Goal: Task Accomplishment & Management: Manage account settings

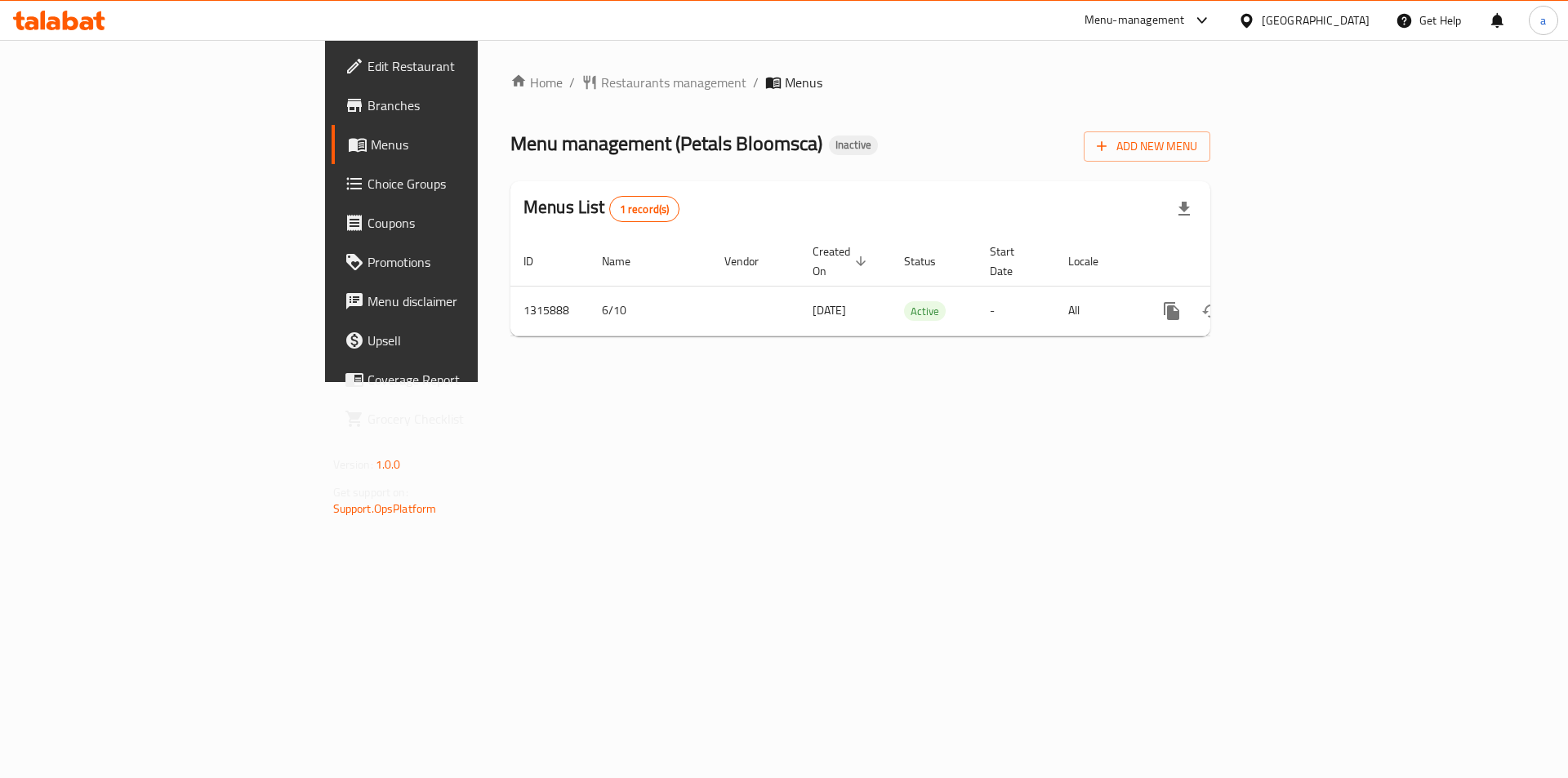
click at [368, 107] on span "Branches" at bounding box center [470, 105] width 207 height 20
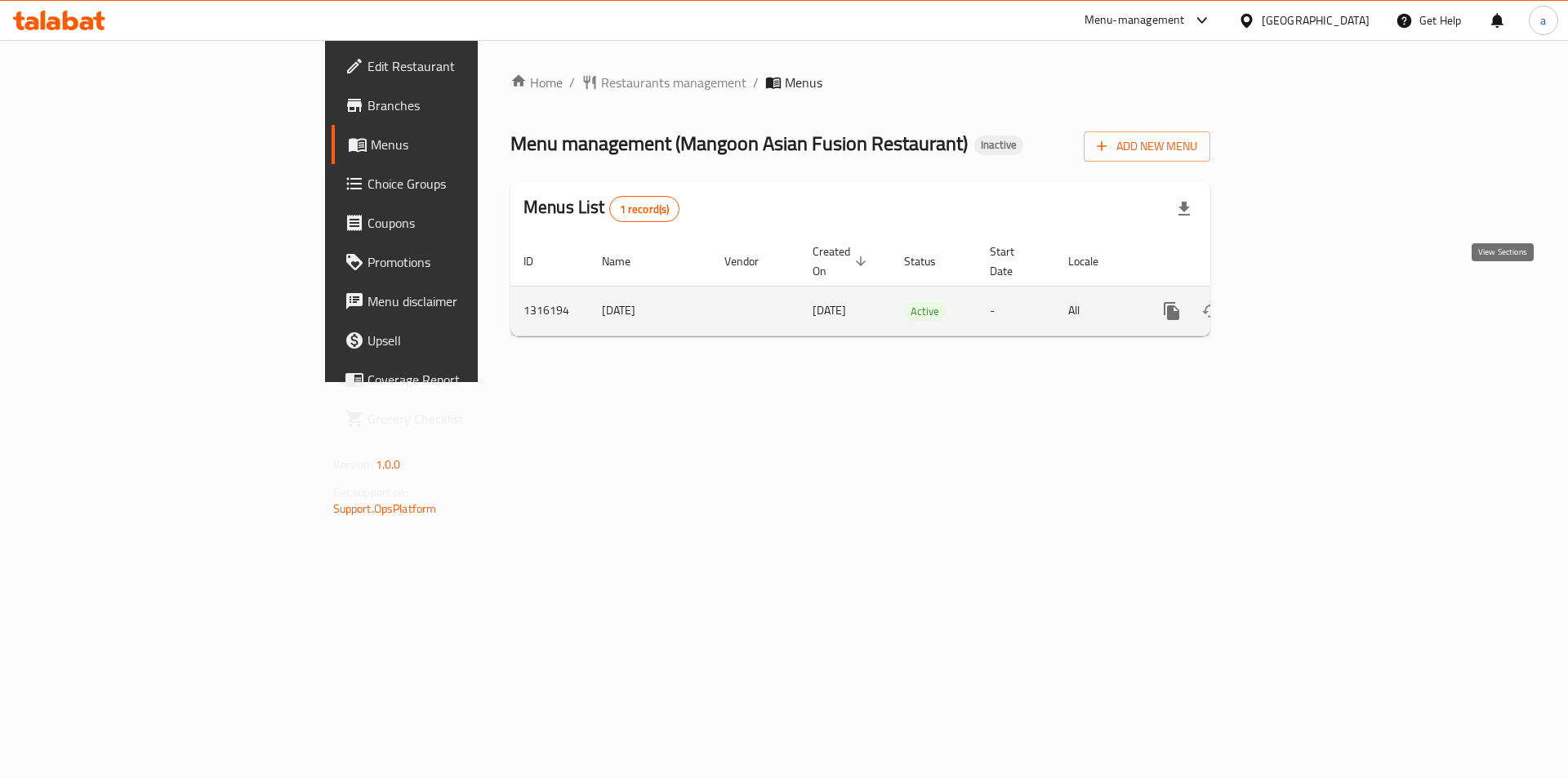
click at [1299, 301] on icon "enhanced table" at bounding box center [1289, 310] width 20 height 20
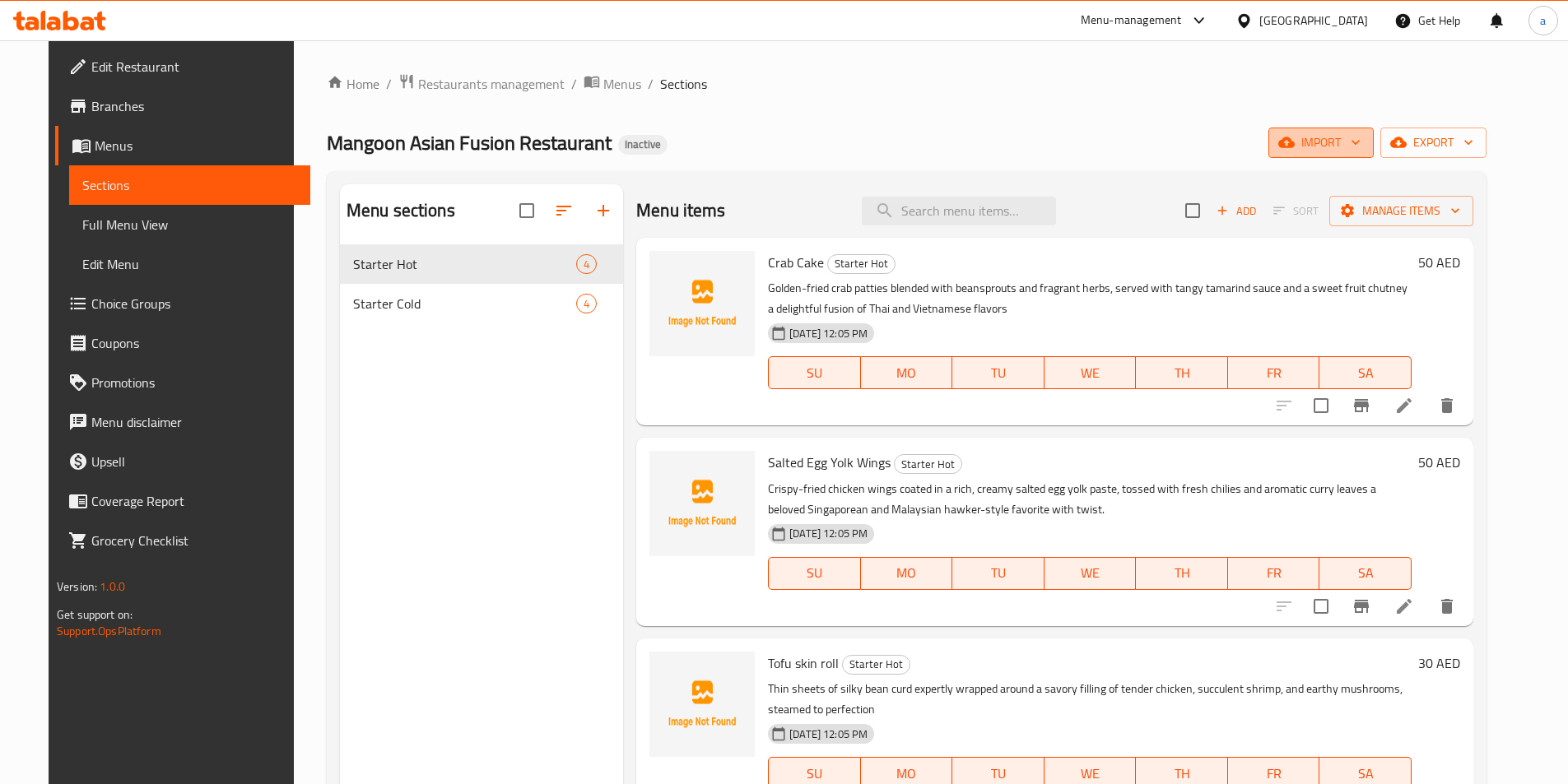
click at [1361, 149] on span "import" at bounding box center [1321, 143] width 79 height 21
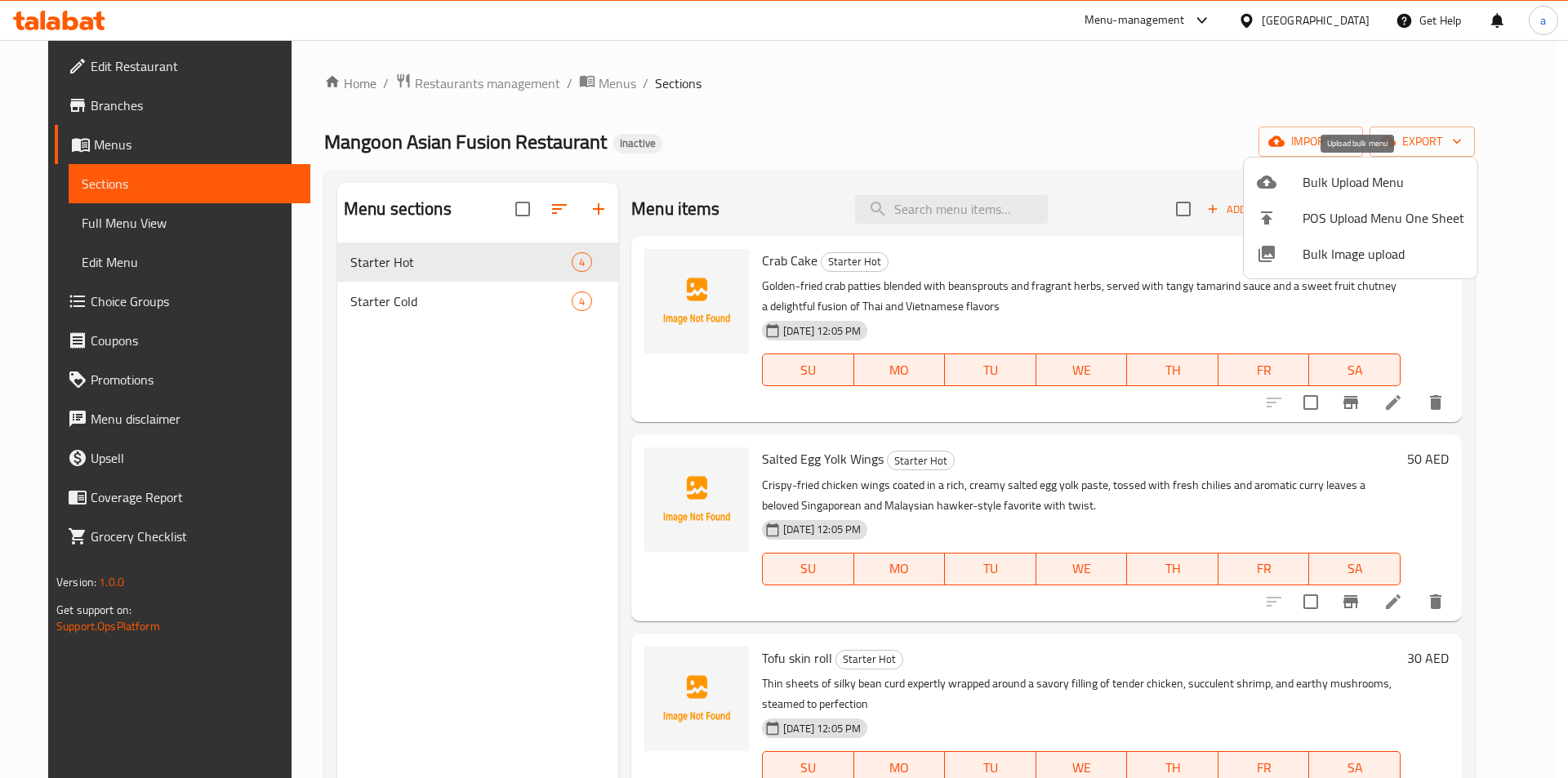
click at [1339, 173] on span "Bulk Upload Menu" at bounding box center [1383, 182] width 162 height 20
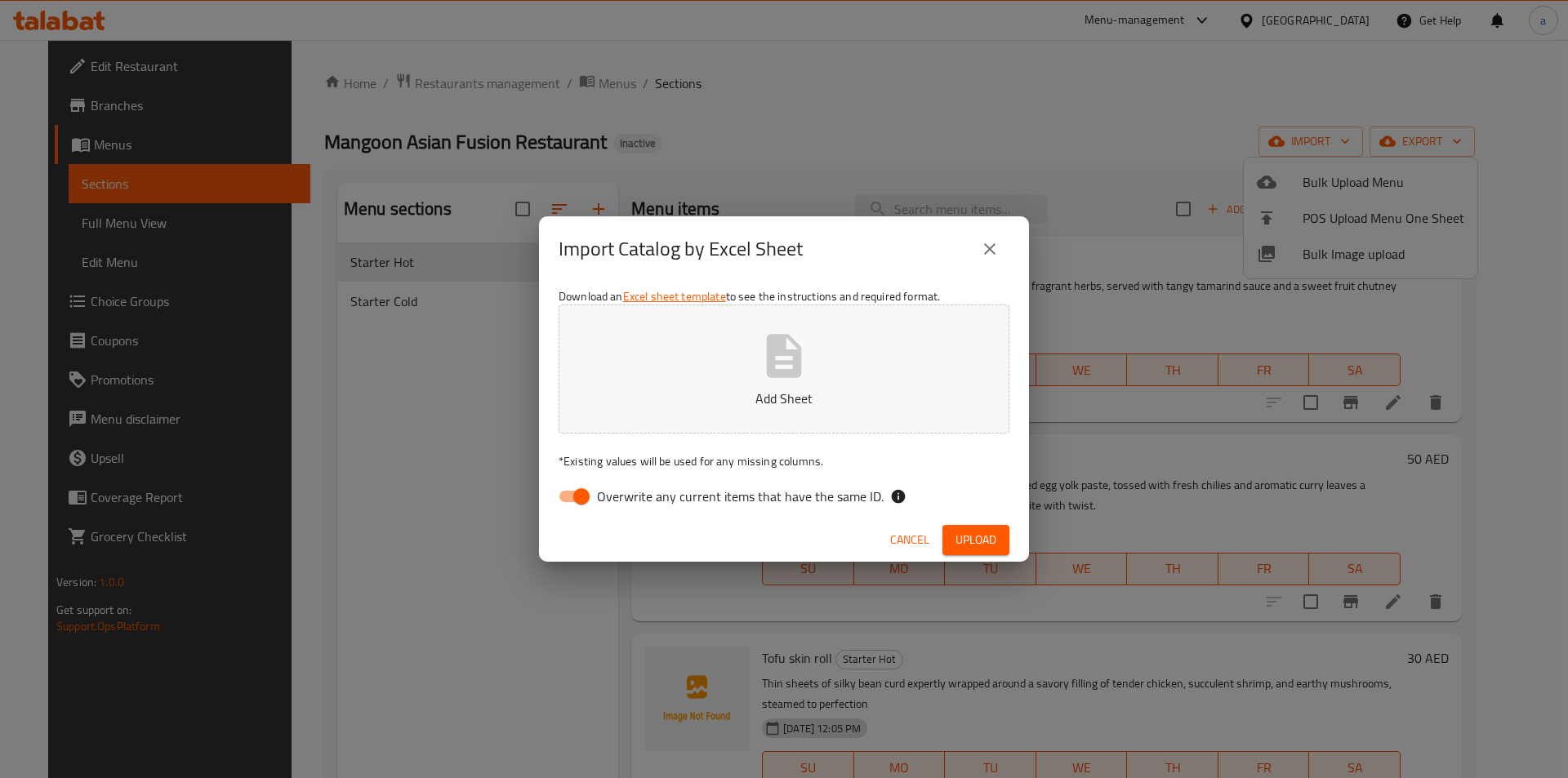
click at [577, 497] on input "Overwrite any current items that have the same ID." at bounding box center [581, 496] width 93 height 31
checkbox input "false"
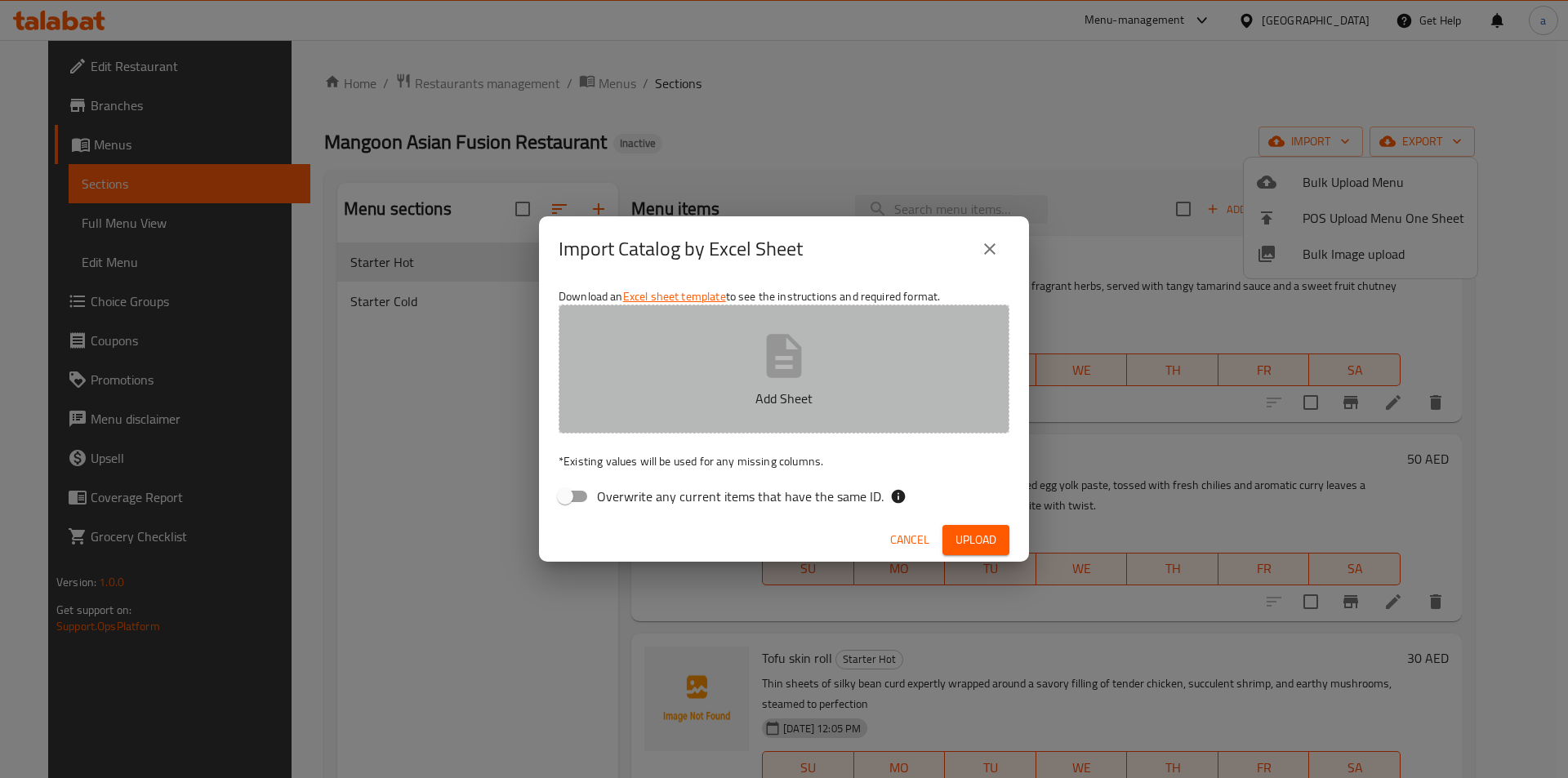
click at [687, 402] on p "Add Sheet" at bounding box center [784, 398] width 400 height 20
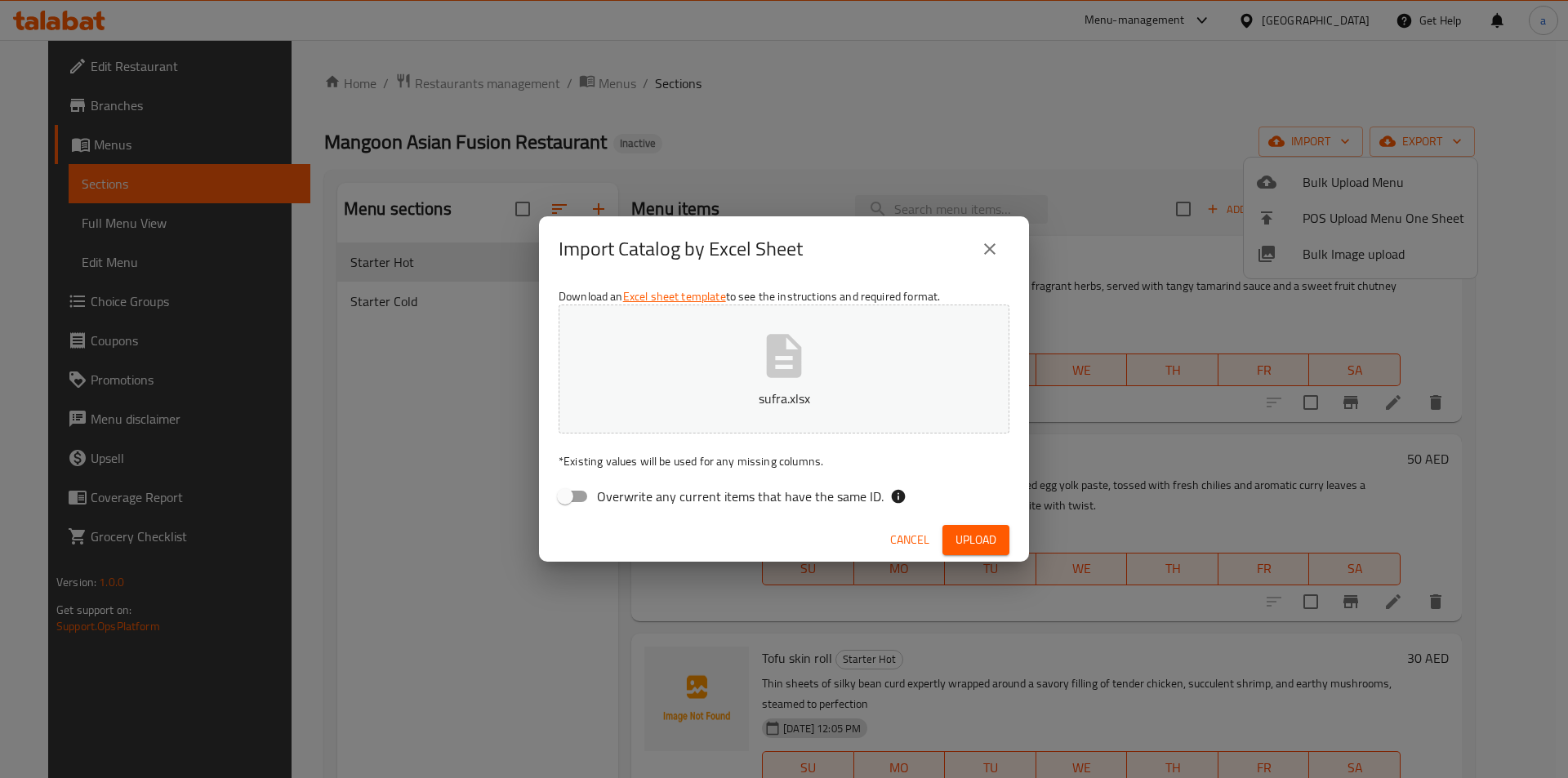
click at [988, 548] on span "Upload" at bounding box center [976, 540] width 41 height 20
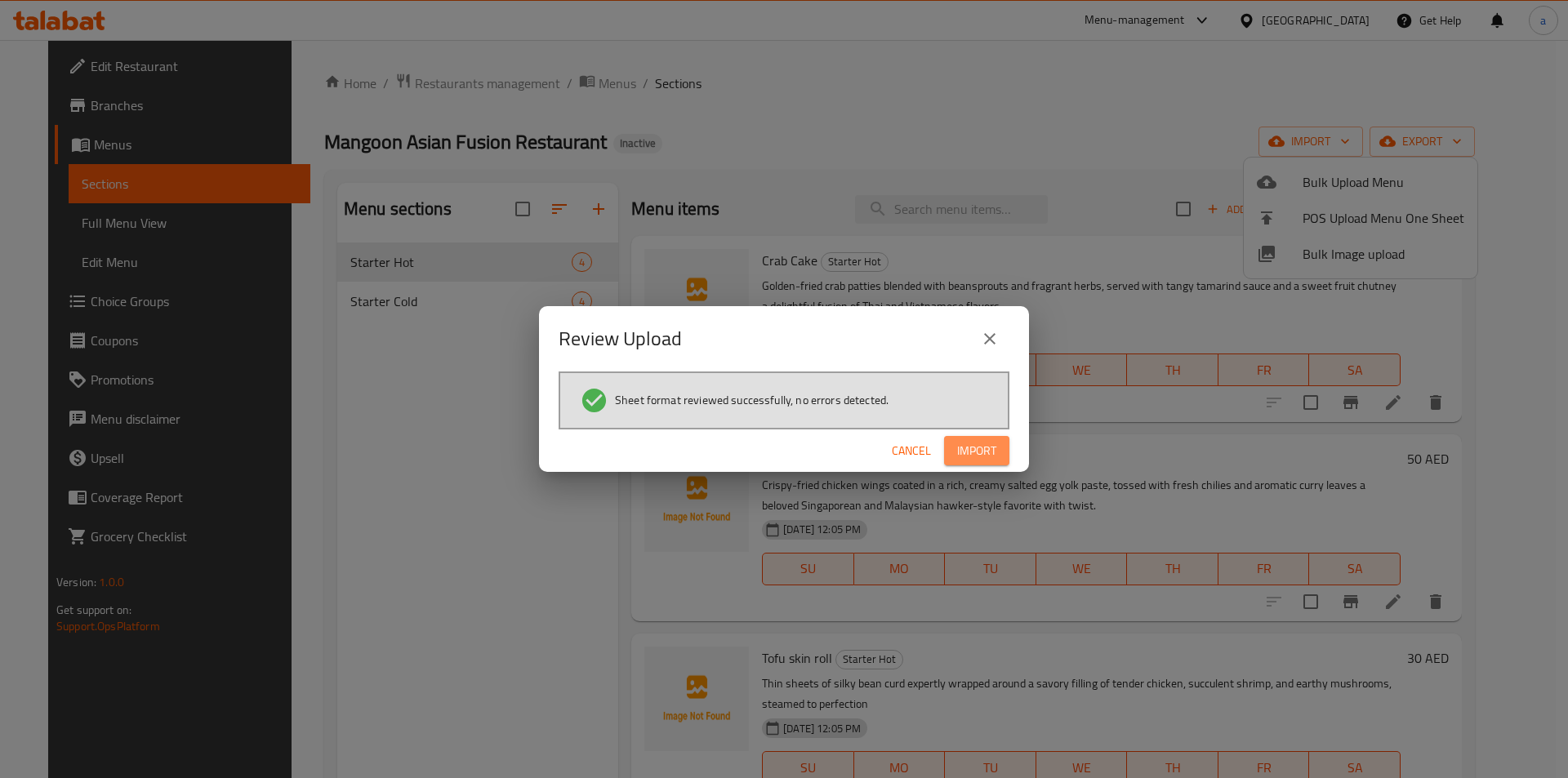
click at [966, 441] on span "Import" at bounding box center [977, 451] width 39 height 20
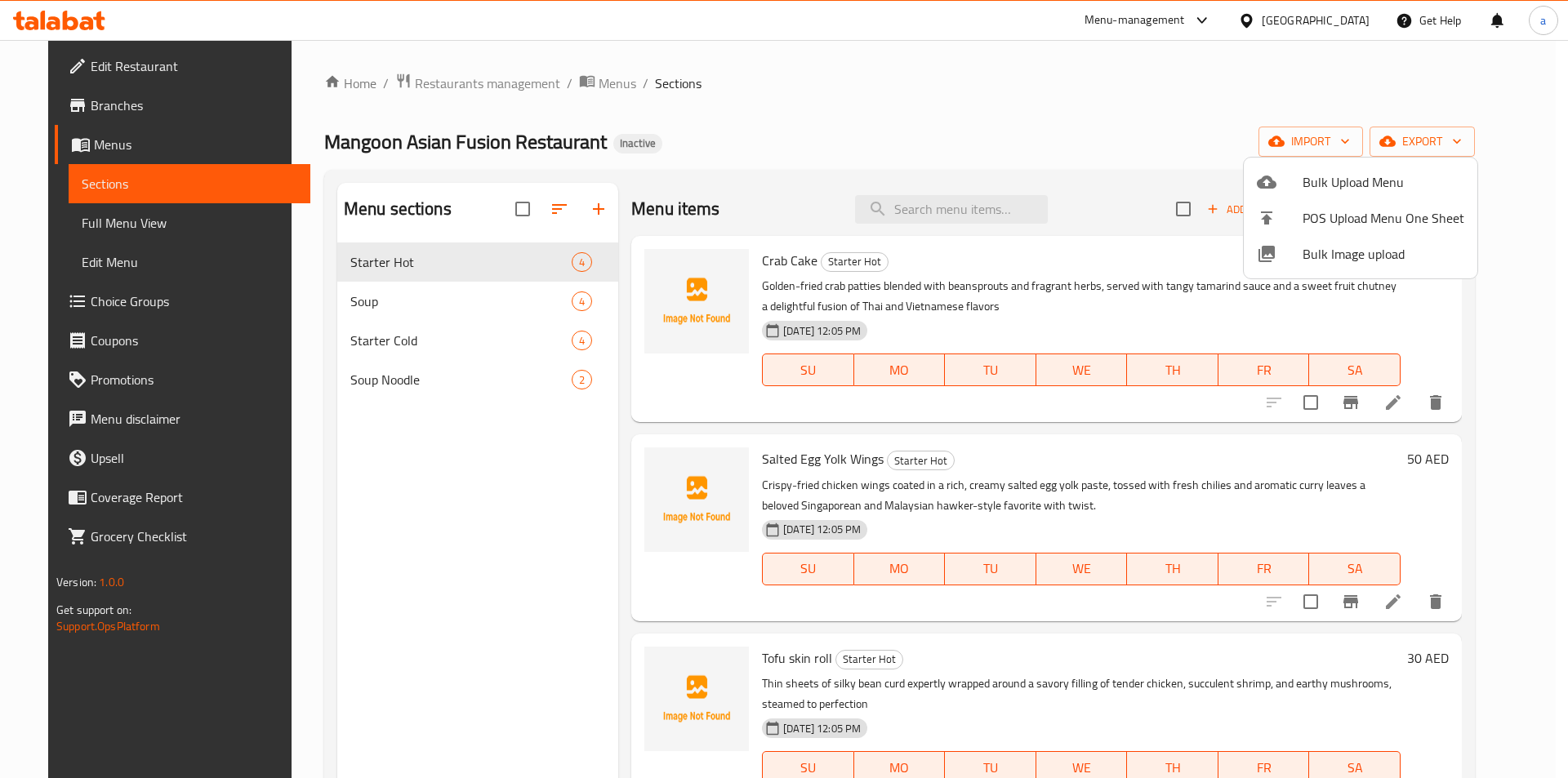
click at [126, 223] on div at bounding box center [784, 389] width 1568 height 778
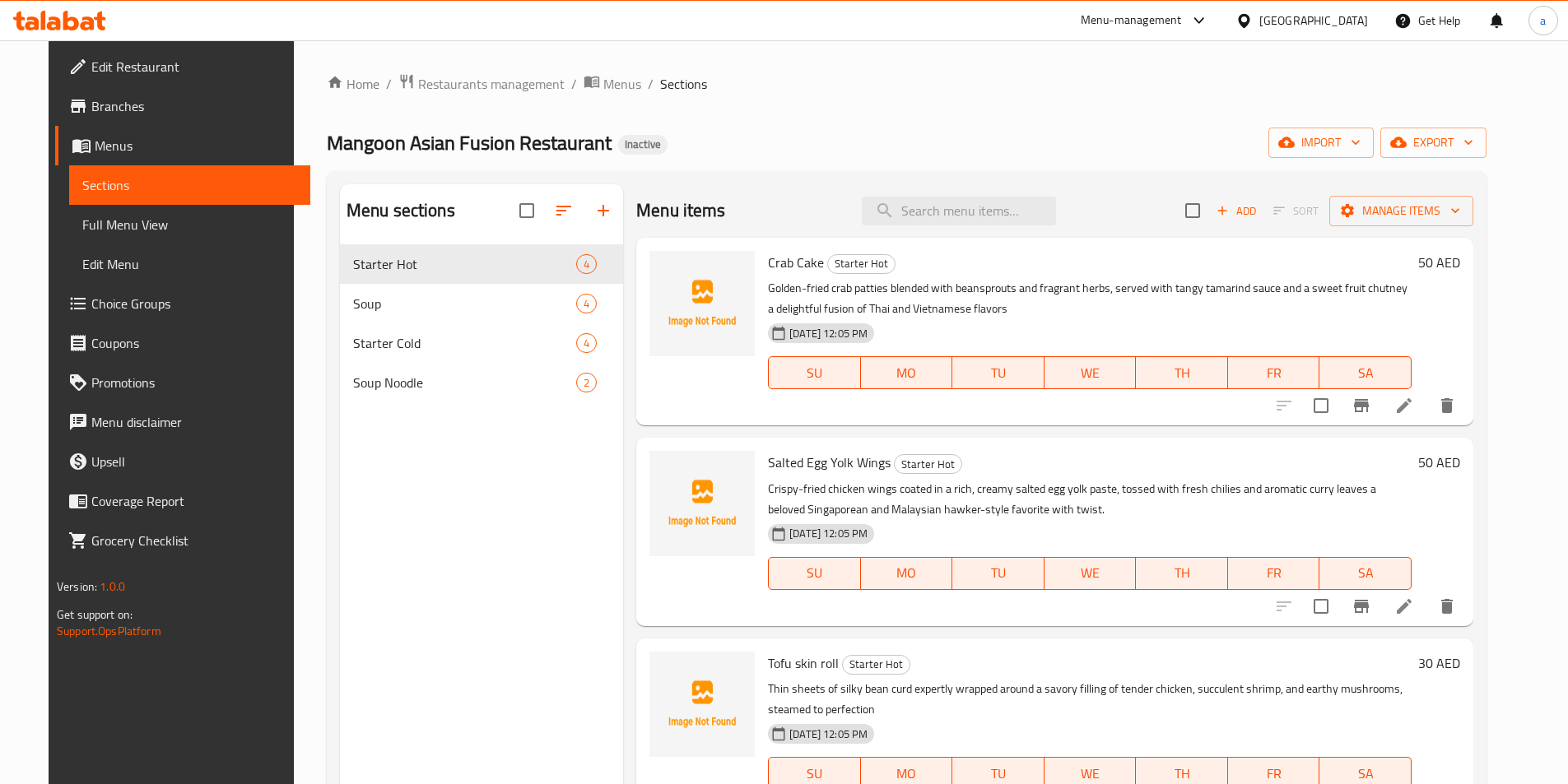
click at [127, 224] on span "Full Menu View" at bounding box center [189, 224] width 215 height 20
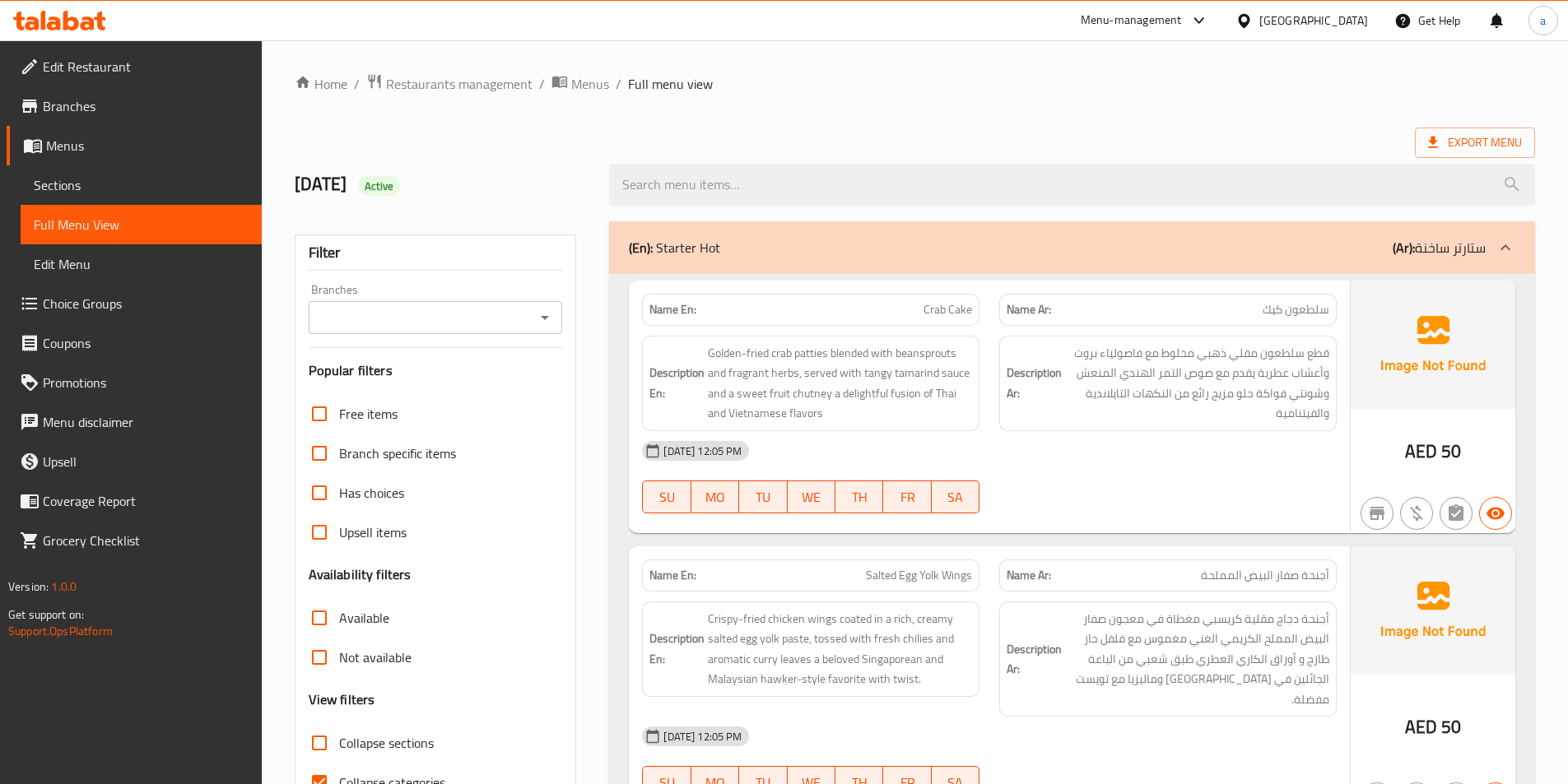
scroll to position [165, 0]
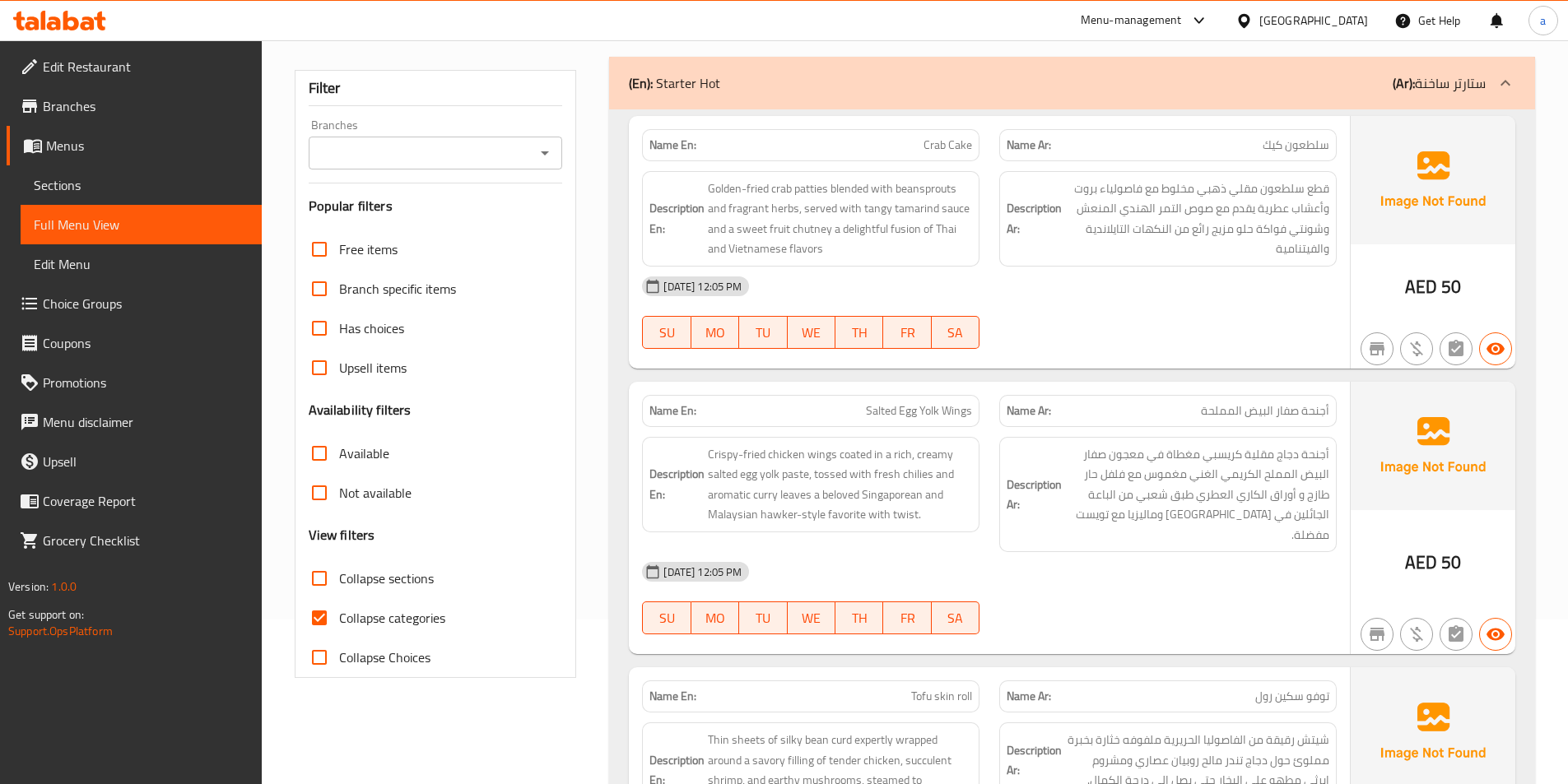
click at [323, 583] on input "Collapse sections" at bounding box center [319, 578] width 39 height 39
checkbox input "true"
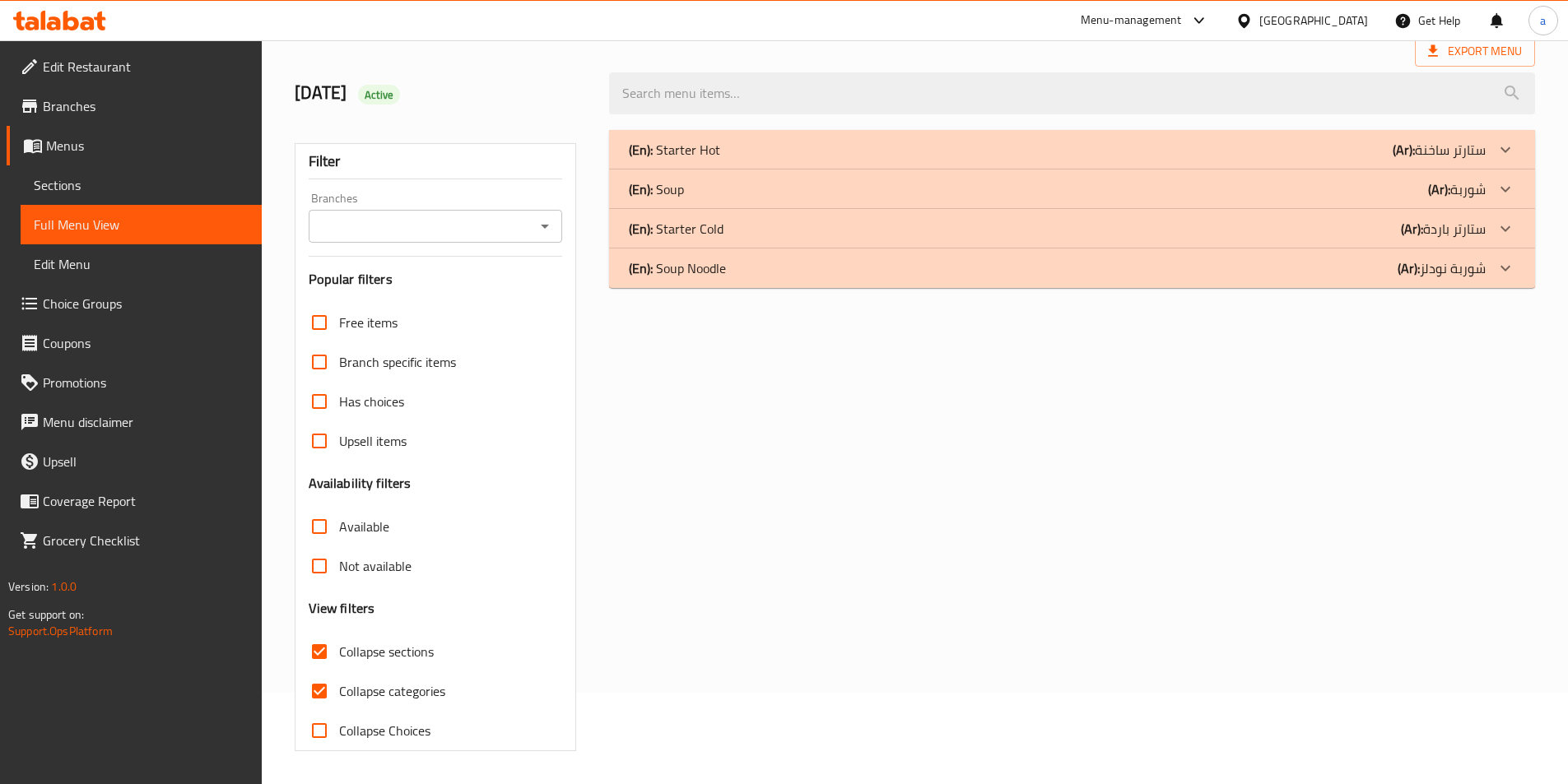
scroll to position [92, 0]
click at [325, 617] on h3 "View filters" at bounding box center [342, 608] width 67 height 19
click at [316, 703] on input "Collapse categories" at bounding box center [319, 691] width 39 height 39
checkbox input "false"
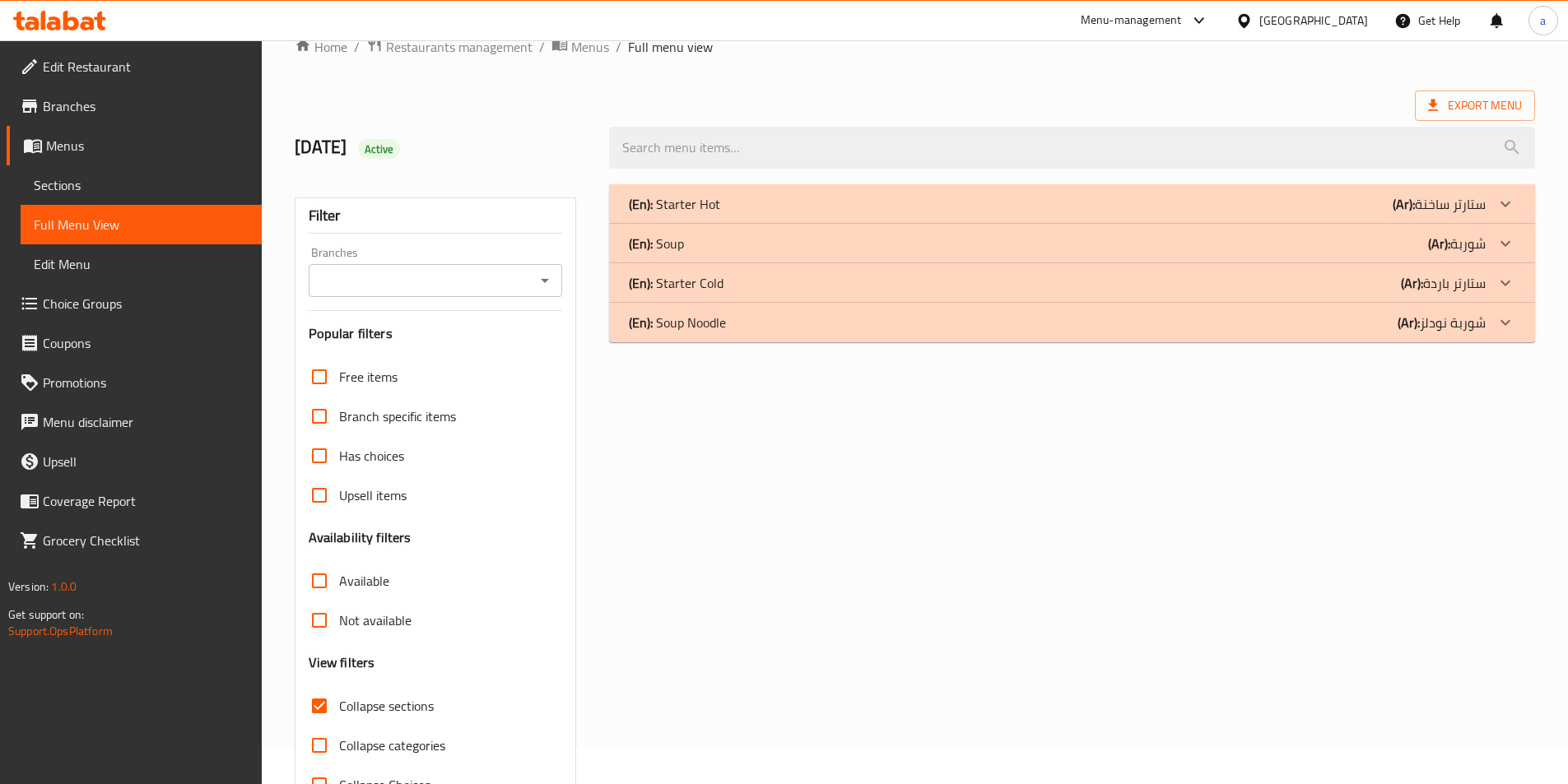
scroll to position [9, 0]
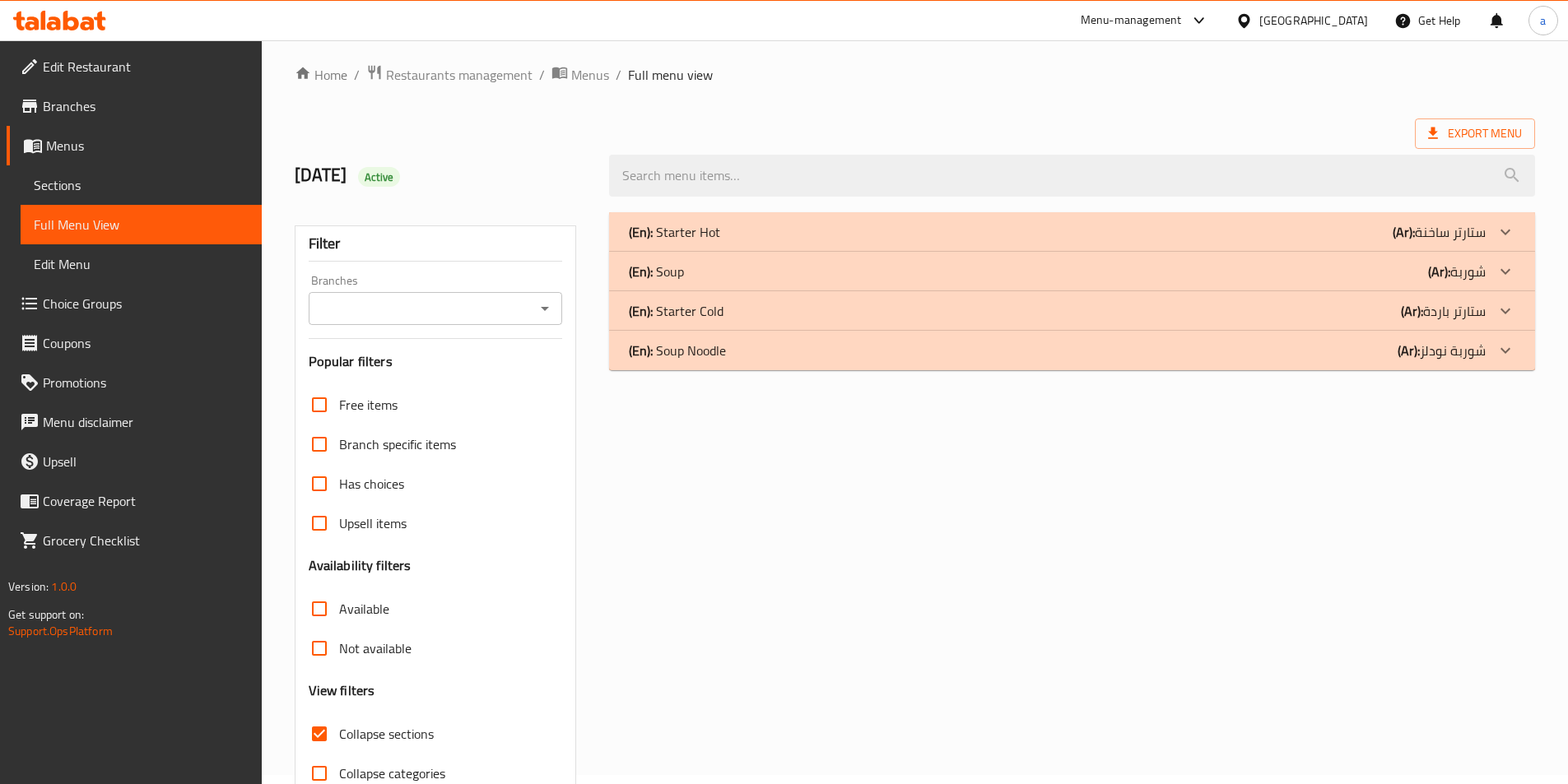
click at [703, 307] on p "(En): Starter Cold" at bounding box center [676, 310] width 94 height 20
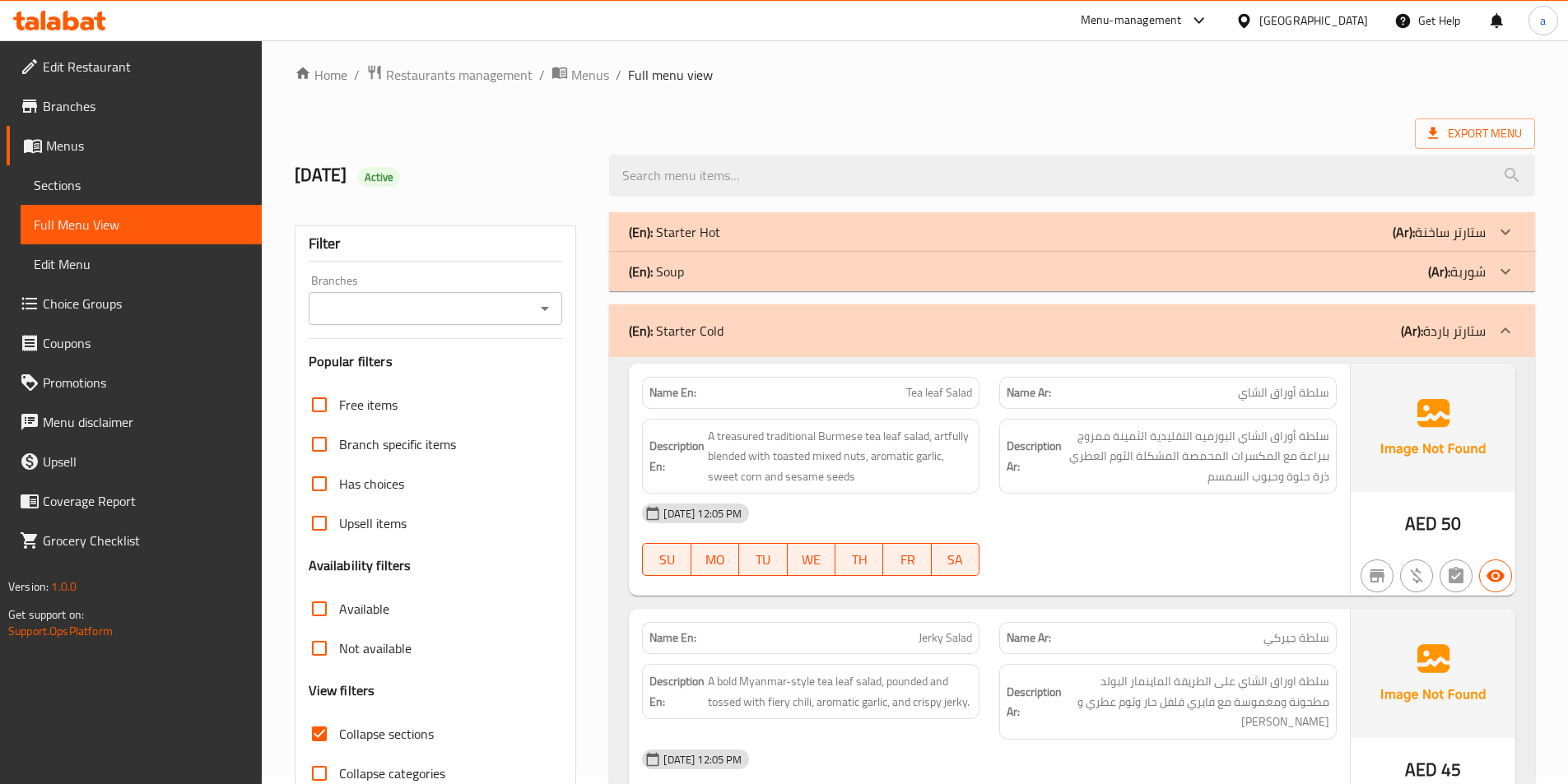
click at [712, 322] on p "(En): Starter Cold" at bounding box center [676, 330] width 94 height 20
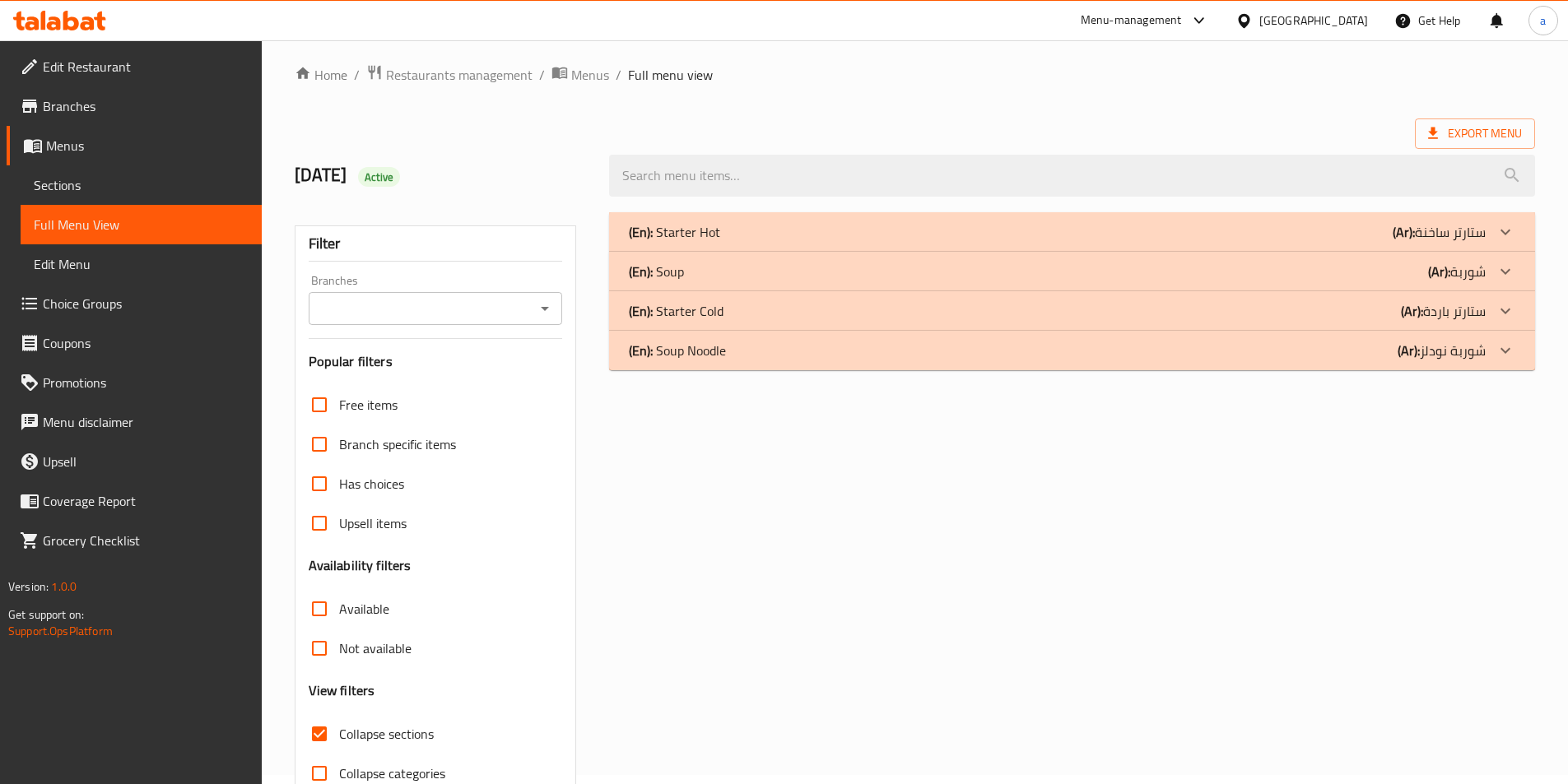
click at [716, 274] on div "(En): Soup (Ar): شوربة" at bounding box center [1056, 271] width 856 height 20
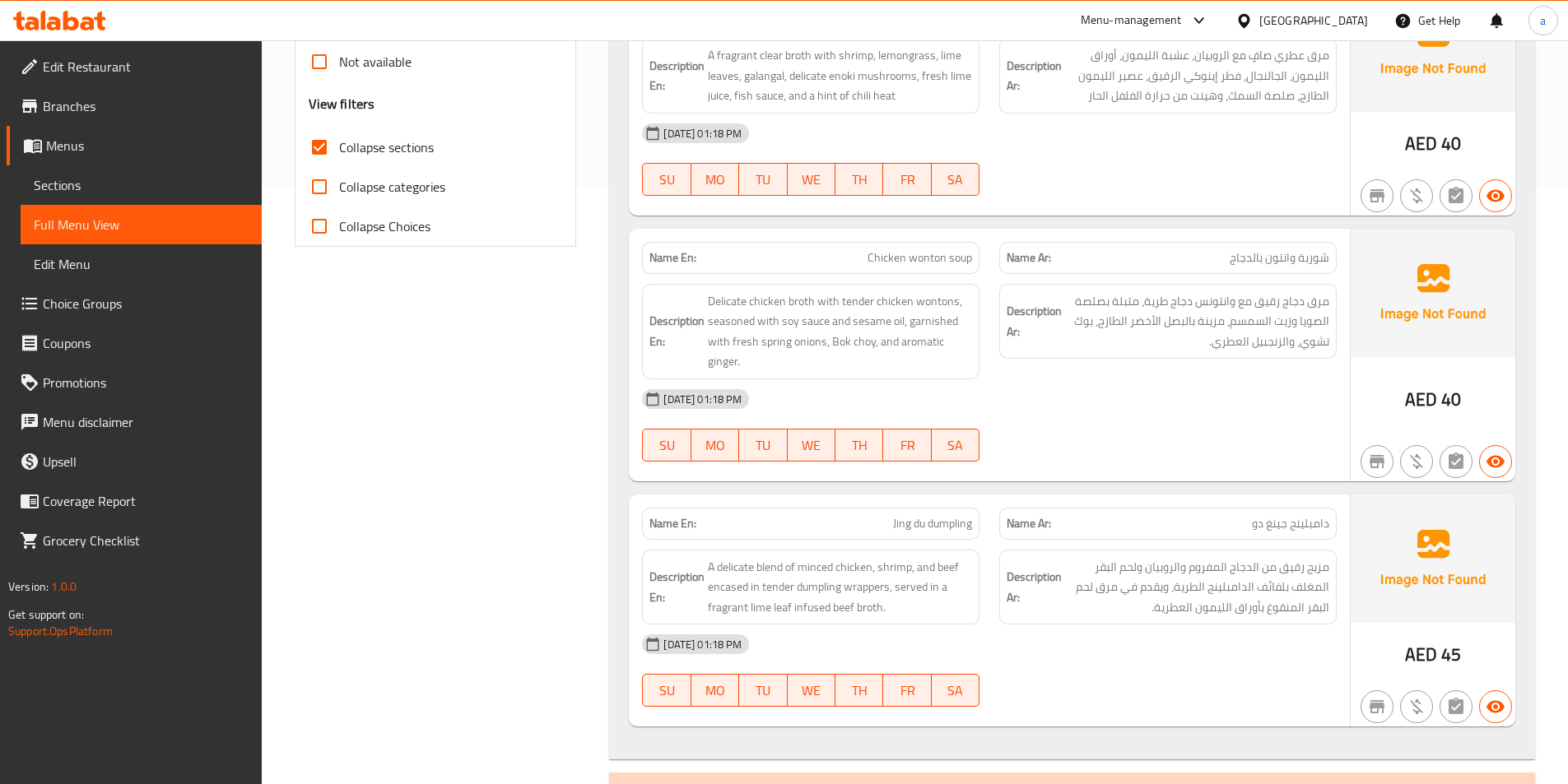
scroll to position [696, 0]
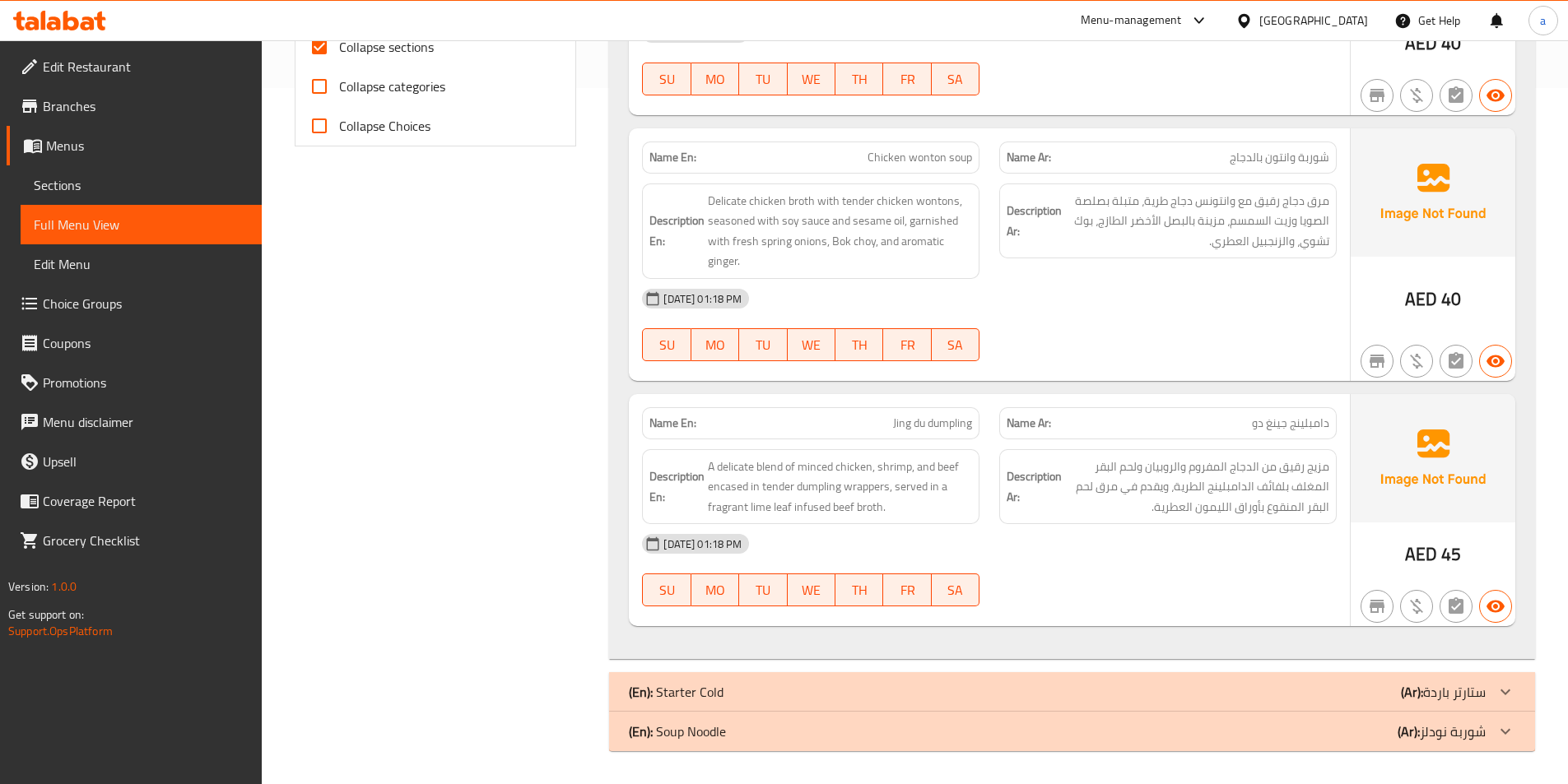
click at [753, 722] on div "(En): Soup Noodle (Ar): شوربة نودلز" at bounding box center [1056, 731] width 856 height 20
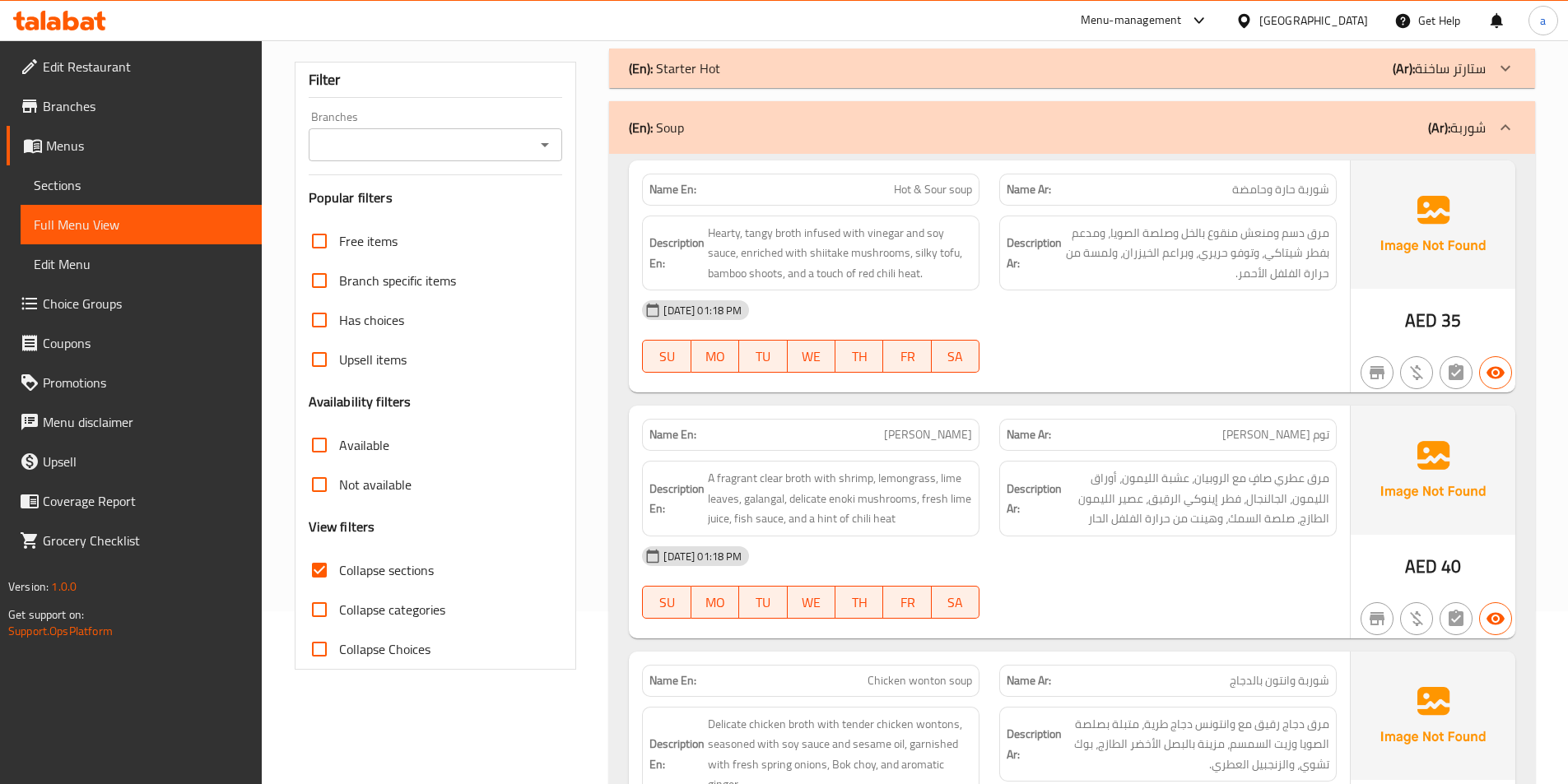
scroll to position [211, 0]
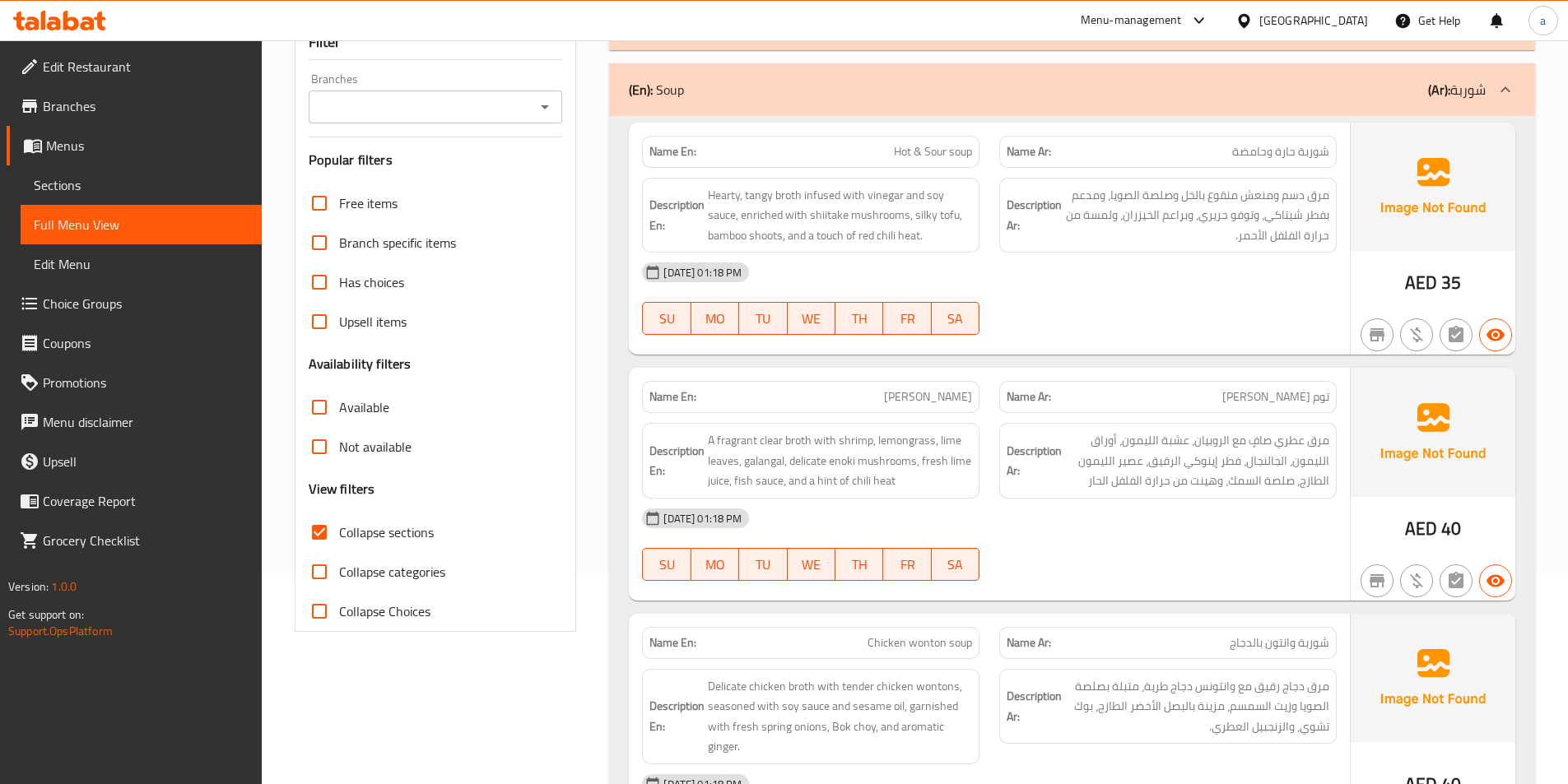
click at [902, 149] on span "Hot & Sour soup" at bounding box center [932, 152] width 78 height 17
copy span "Hot"
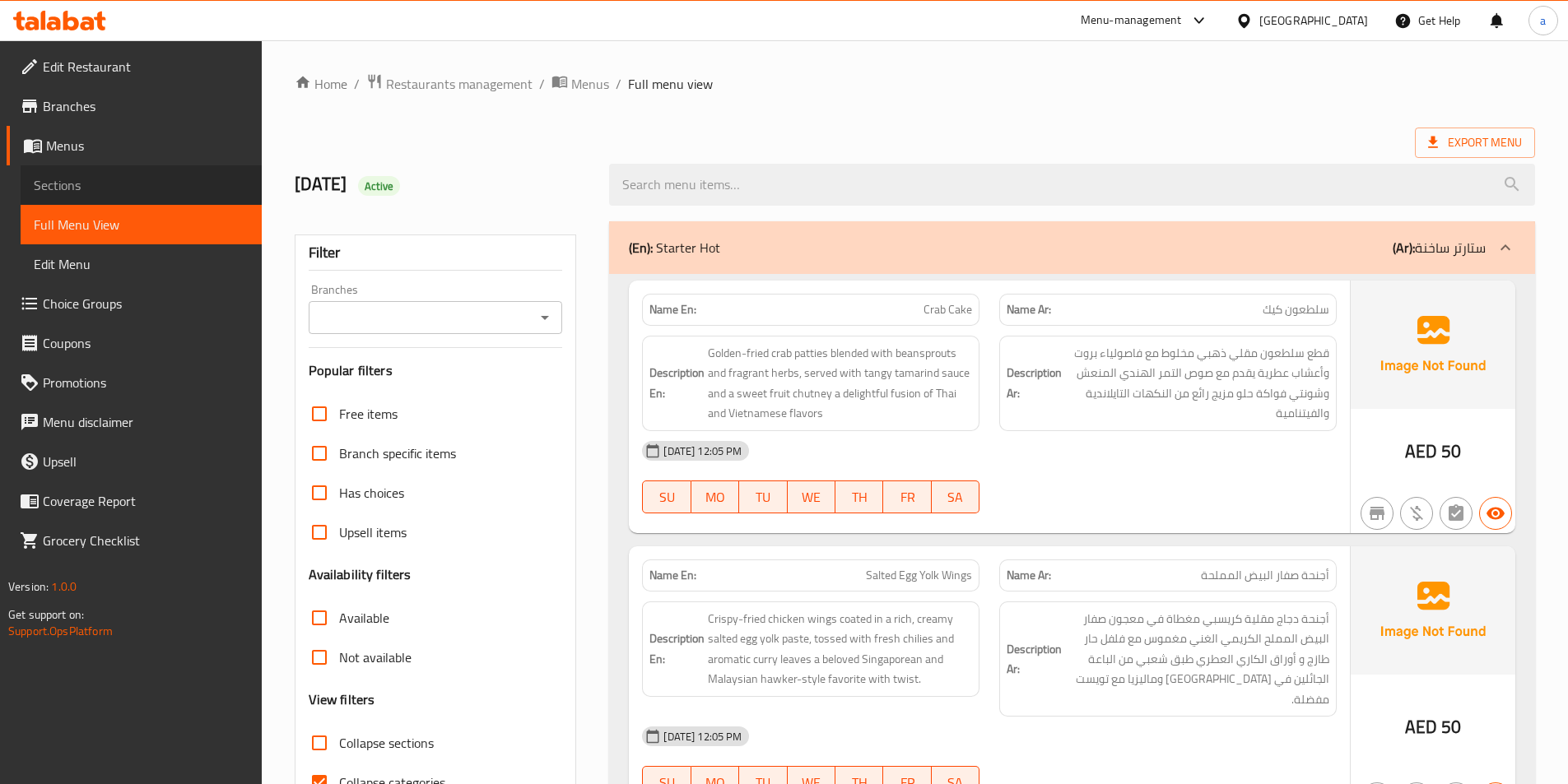
click at [113, 185] on span "Sections" at bounding box center [141, 184] width 215 height 20
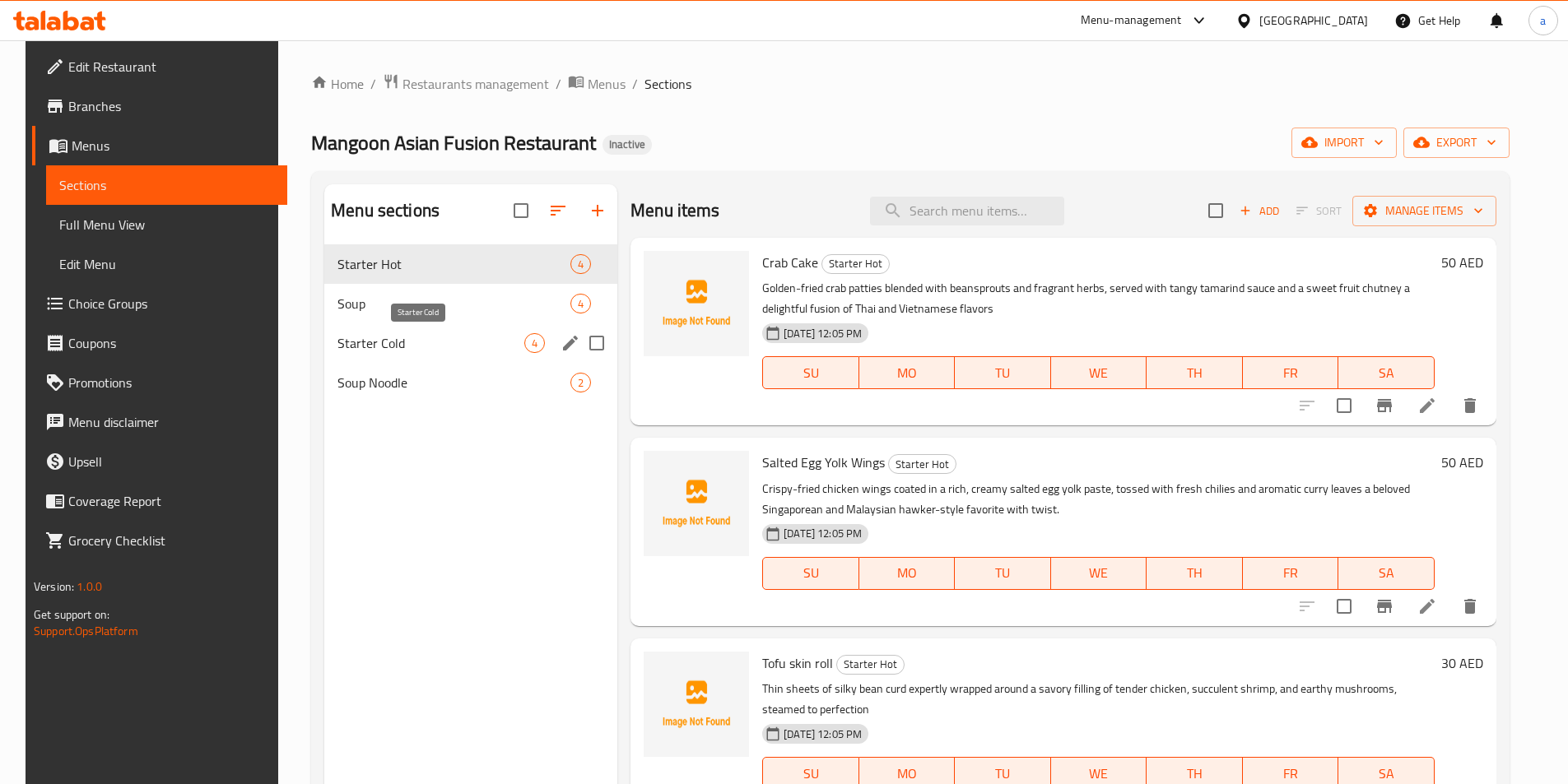
click at [415, 352] on span "Starter Cold" at bounding box center [431, 343] width 187 height 20
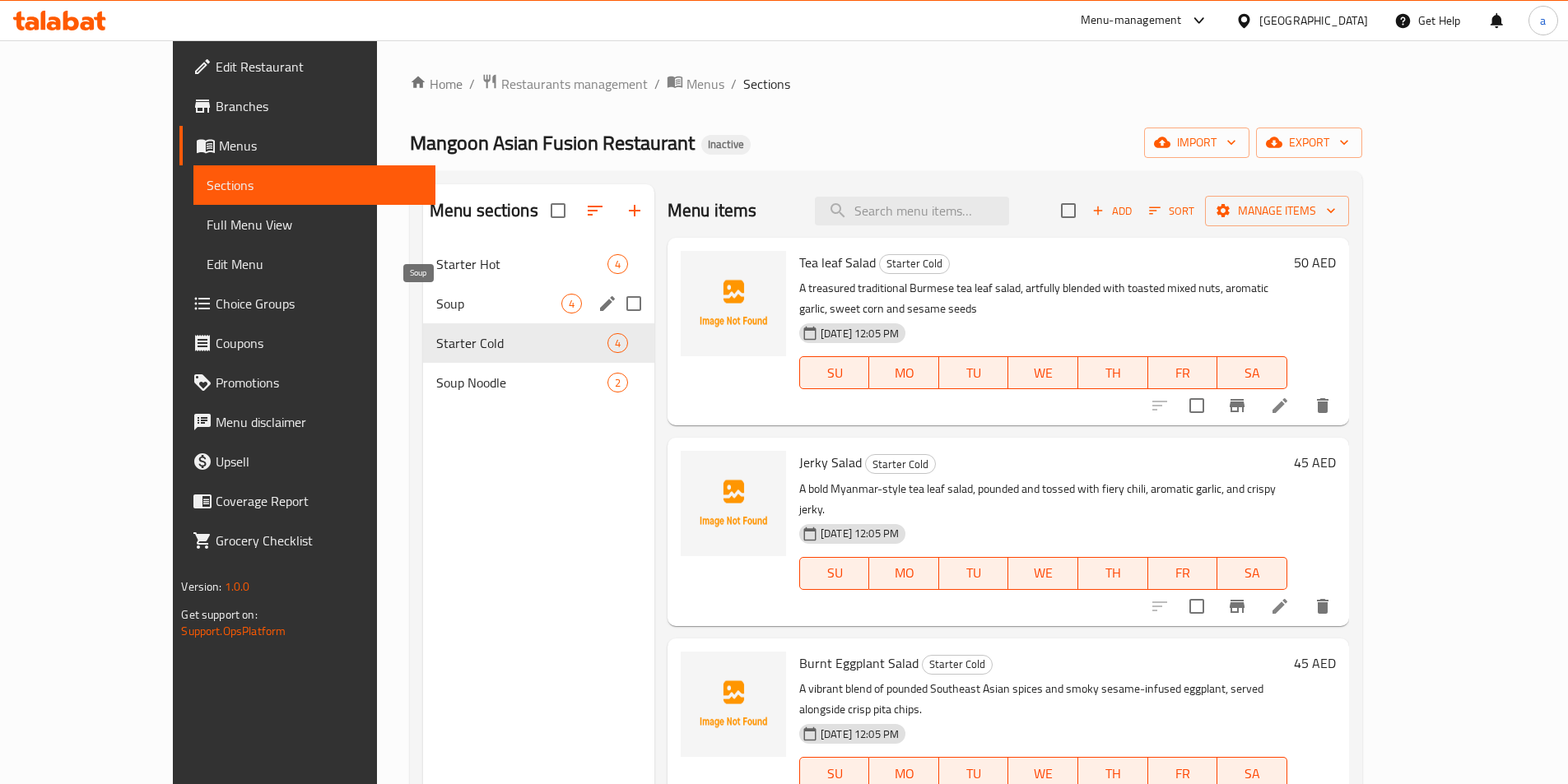
click at [441, 301] on span "Soup" at bounding box center [499, 303] width 125 height 20
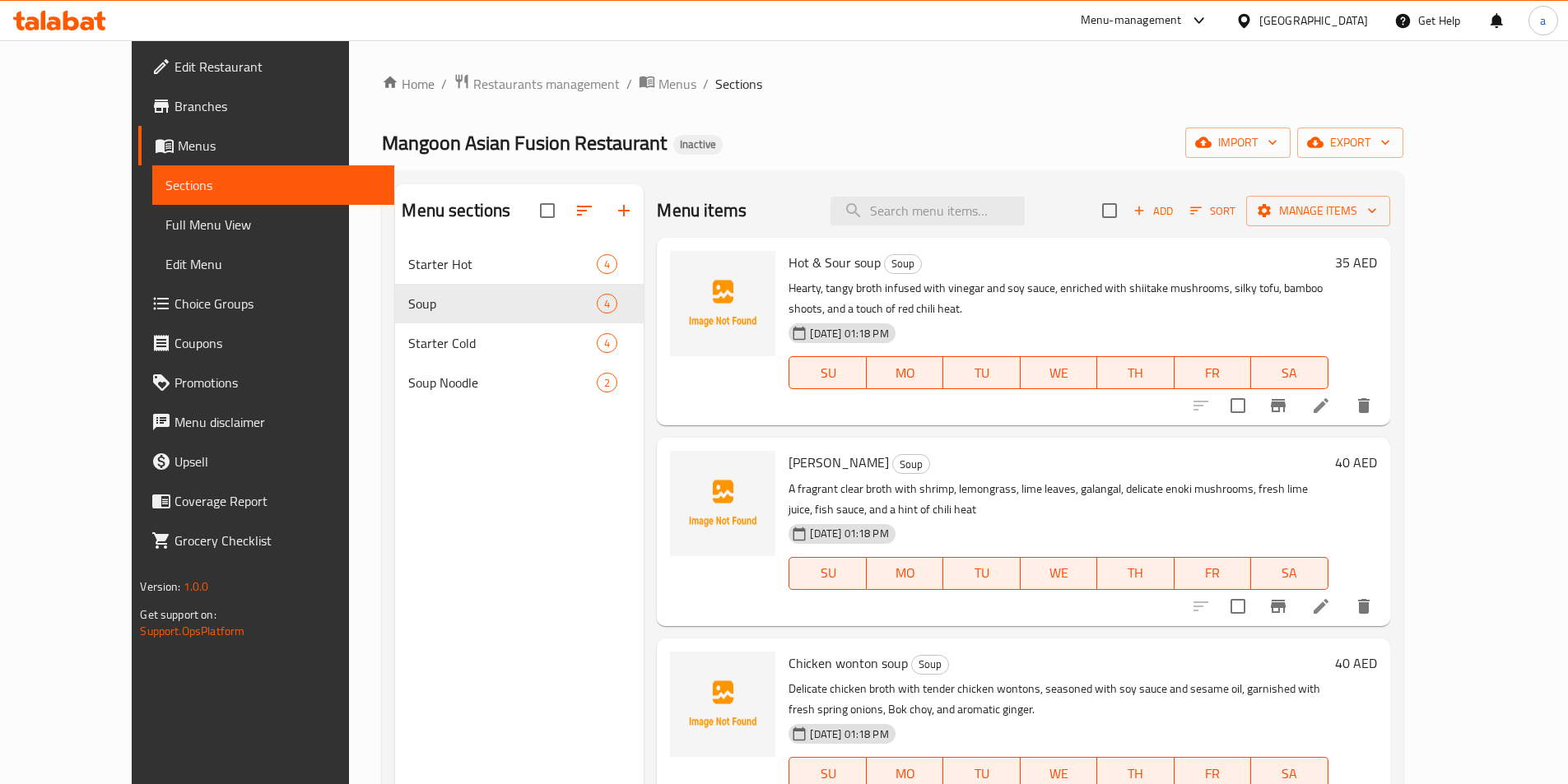
click at [1343, 410] on li at bounding box center [1321, 405] width 46 height 30
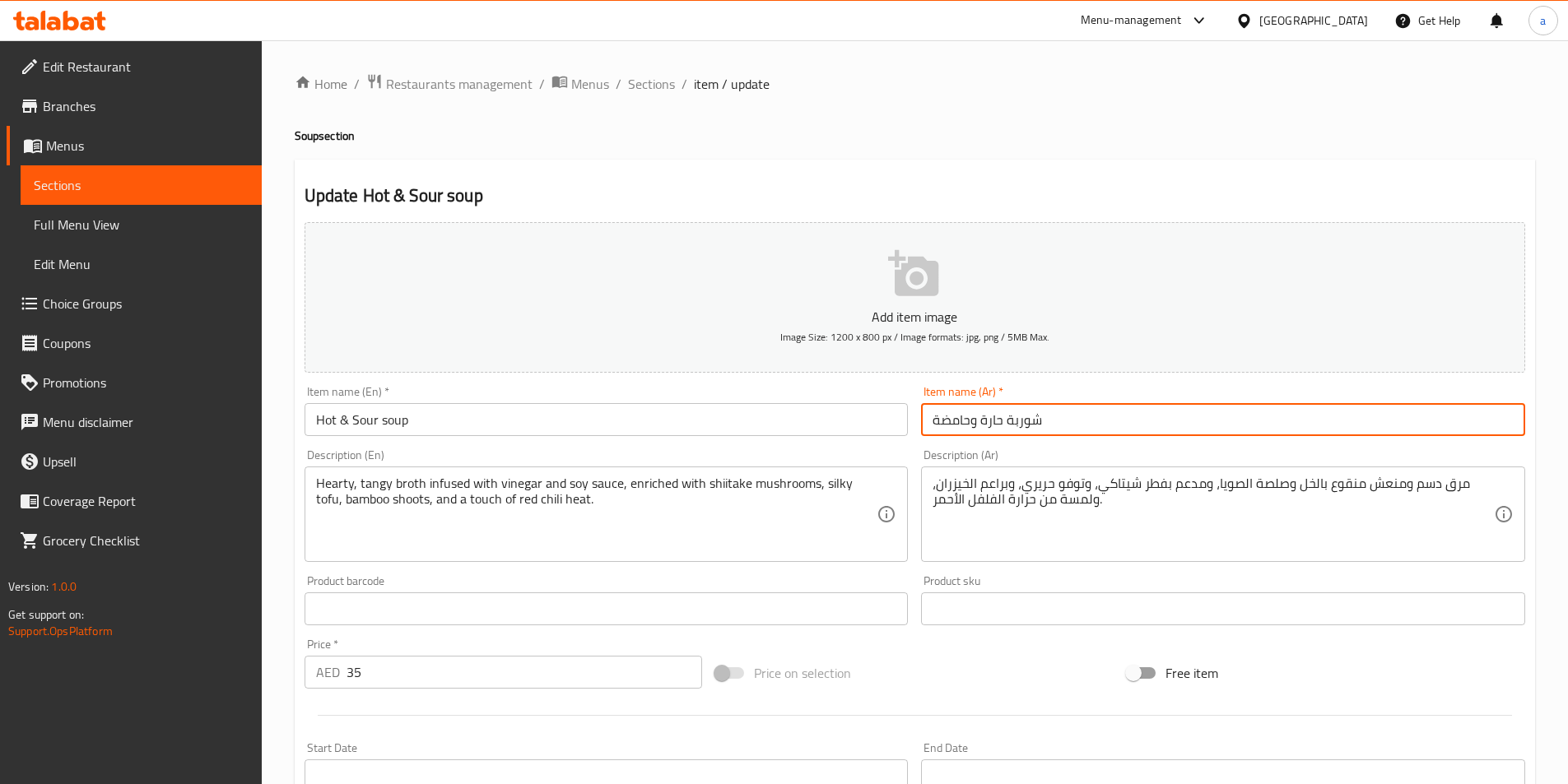
click at [990, 422] on input "شوربة حارة وحامضة" at bounding box center [1223, 419] width 604 height 33
type input "شوربة ساخنة وحامضة"
click at [898, 457] on div "Description (En) Hearty, tangy broth infused with vinegar and soy sauce, enrich…" at bounding box center [606, 506] width 604 height 113
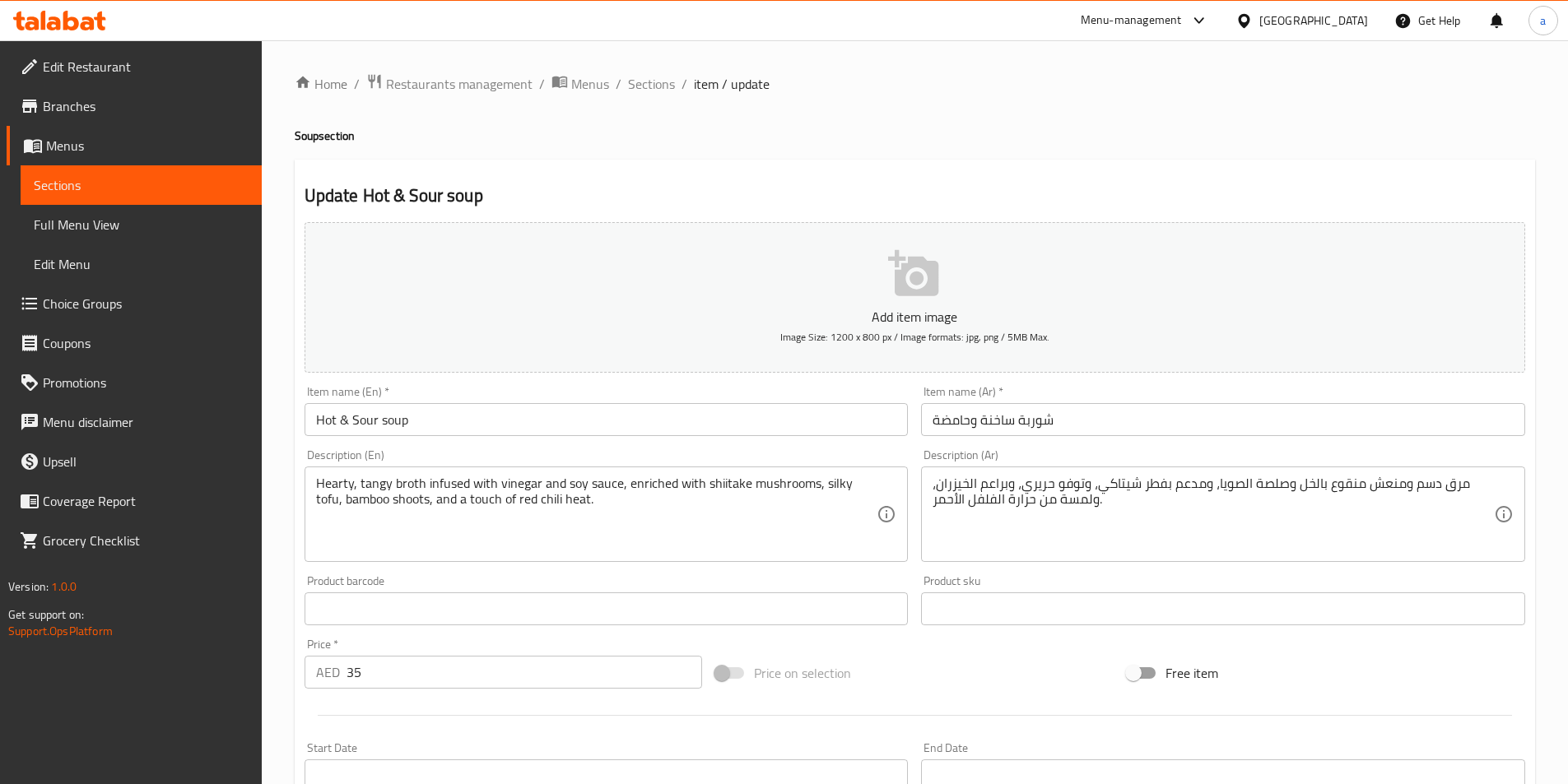
click at [1054, 446] on div "Description (Ar) مرق دسم ومنعش منقوع بالخل وصلصة الصويا، ومدعم بفطر شيتاكي، وتو…" at bounding box center [1223, 505] width 617 height 126
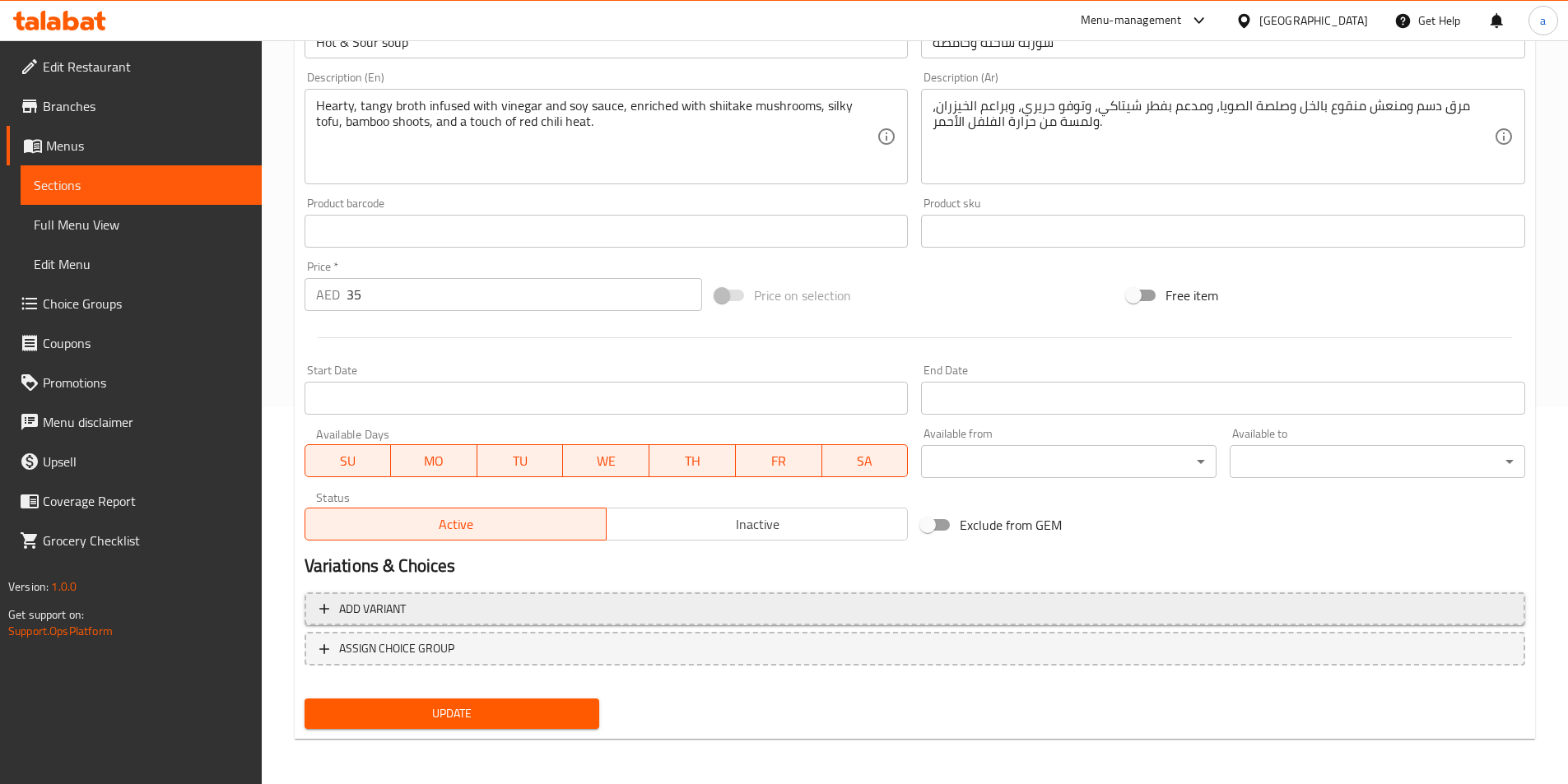
scroll to position [379, 0]
click at [448, 709] on span "Update" at bounding box center [453, 713] width 269 height 21
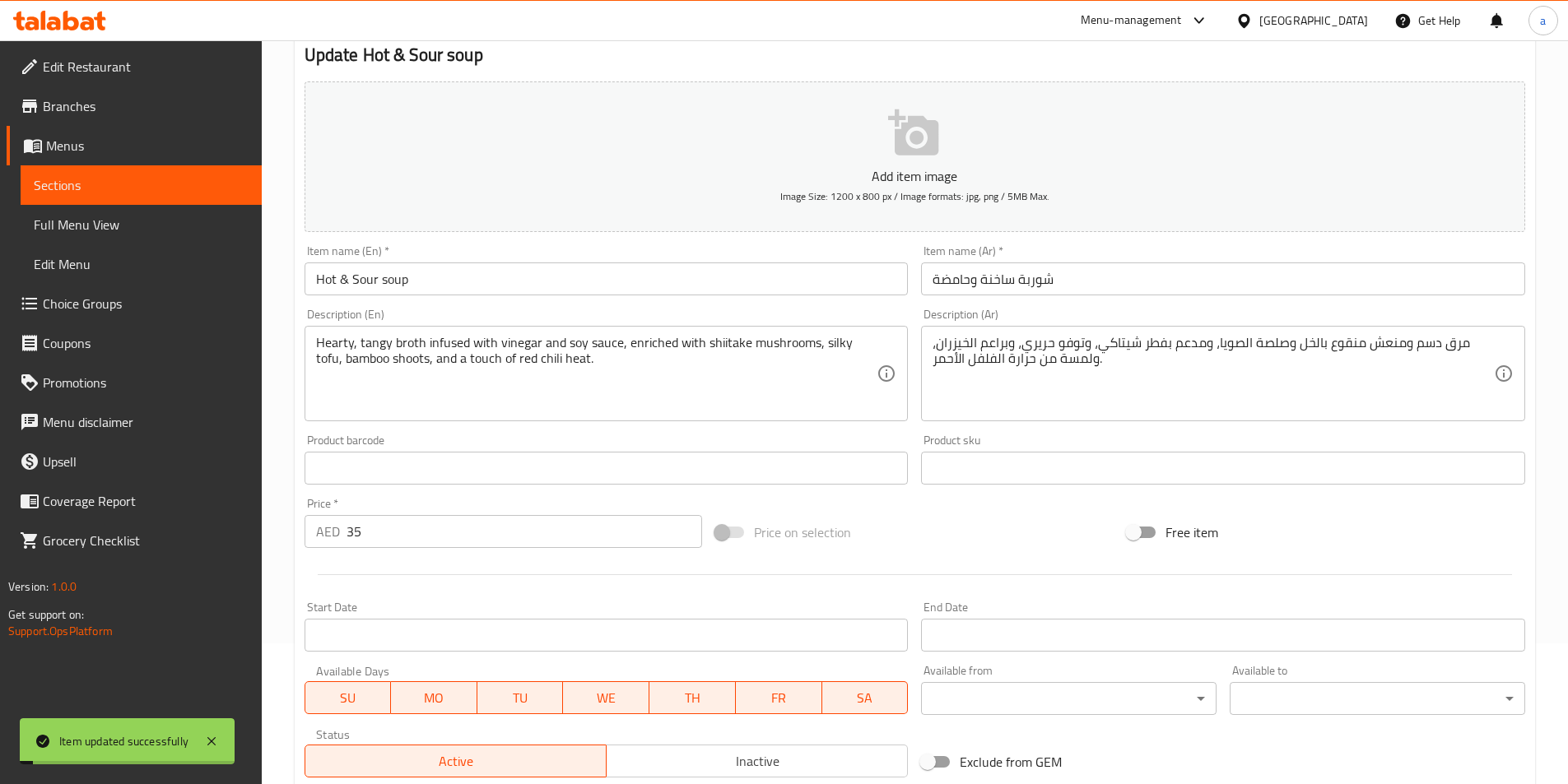
scroll to position [132, 0]
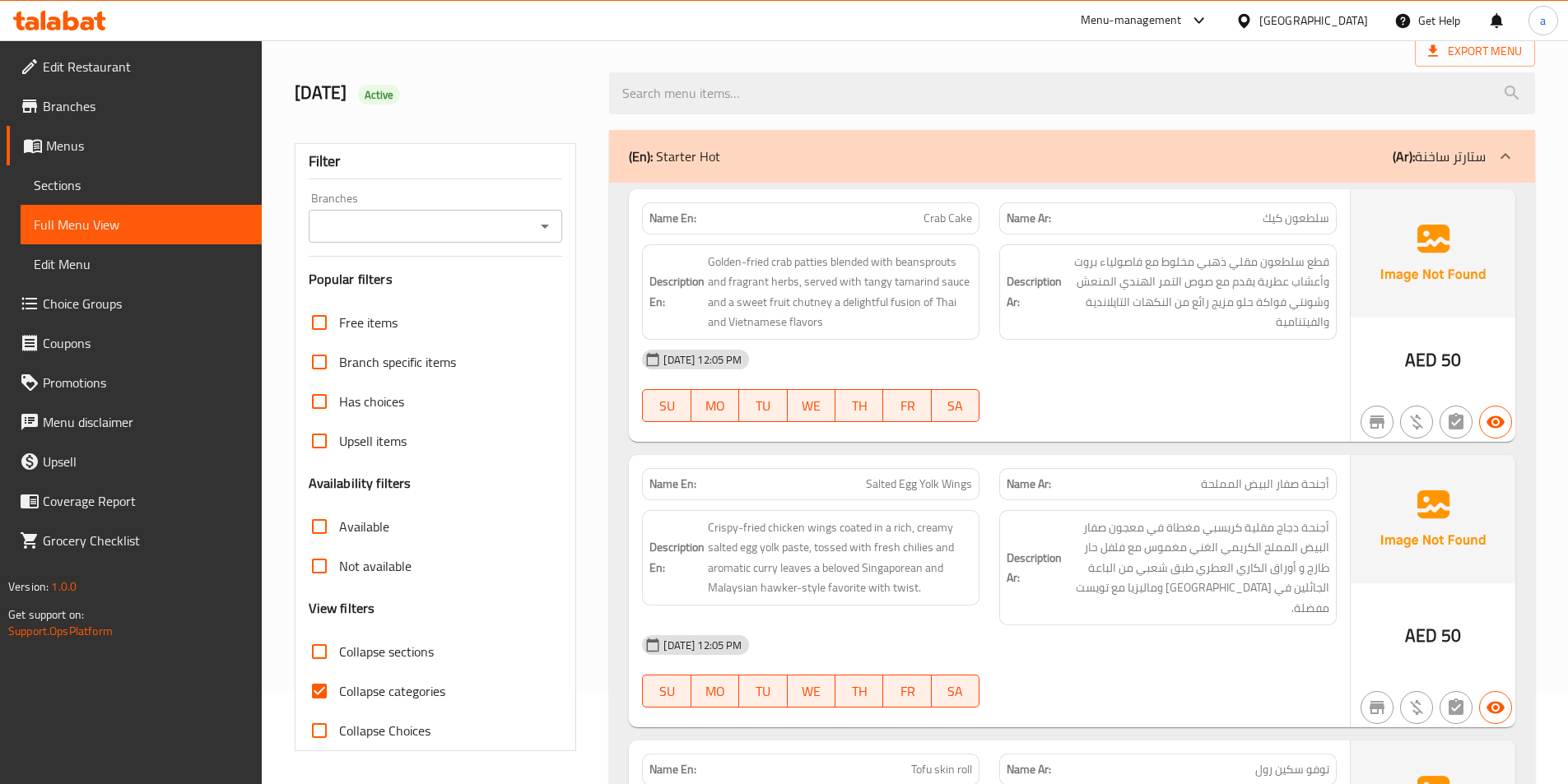
scroll to position [247, 0]
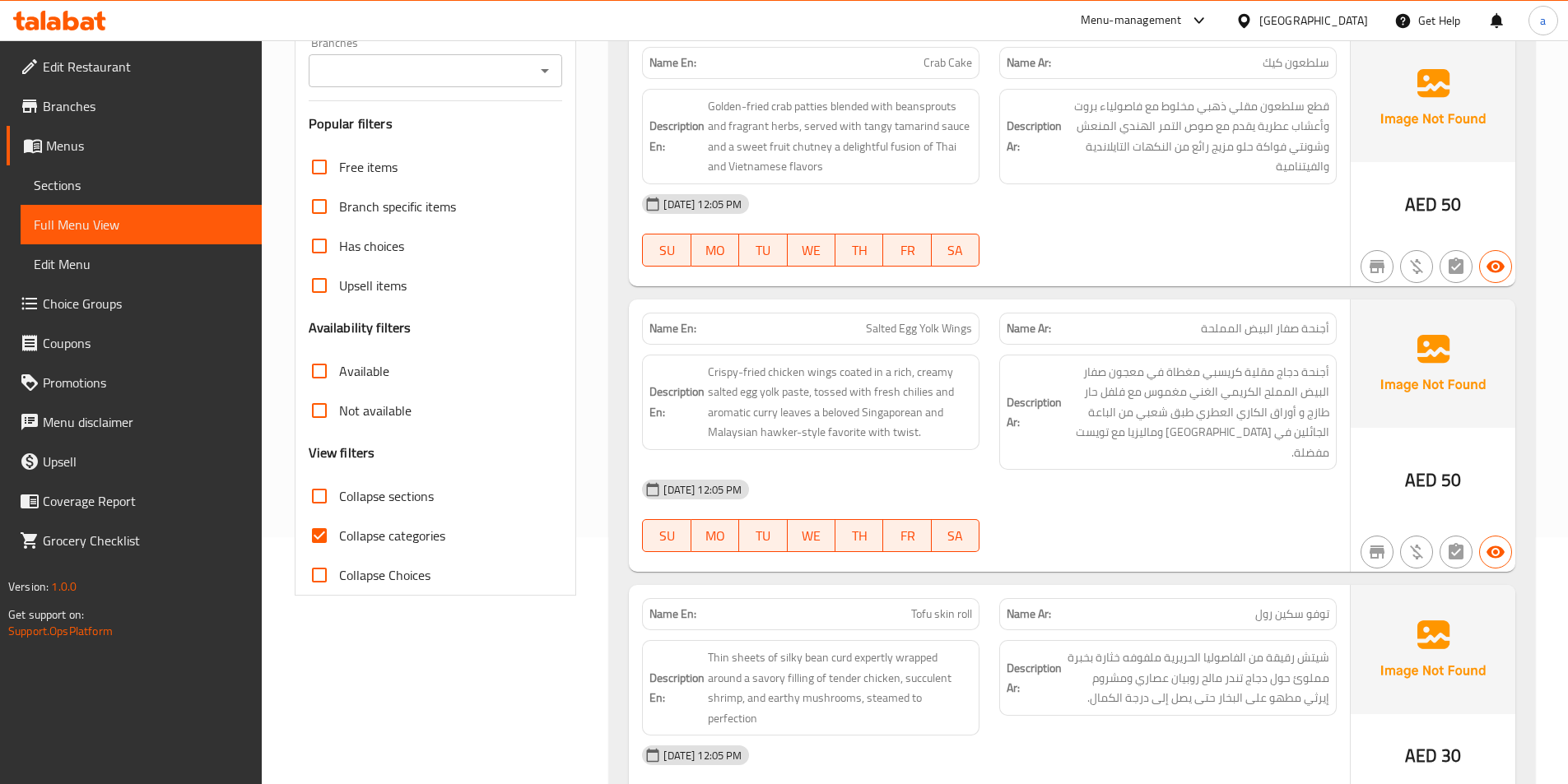
click at [337, 501] on input "Collapse sections" at bounding box center [319, 496] width 39 height 39
checkbox input "true"
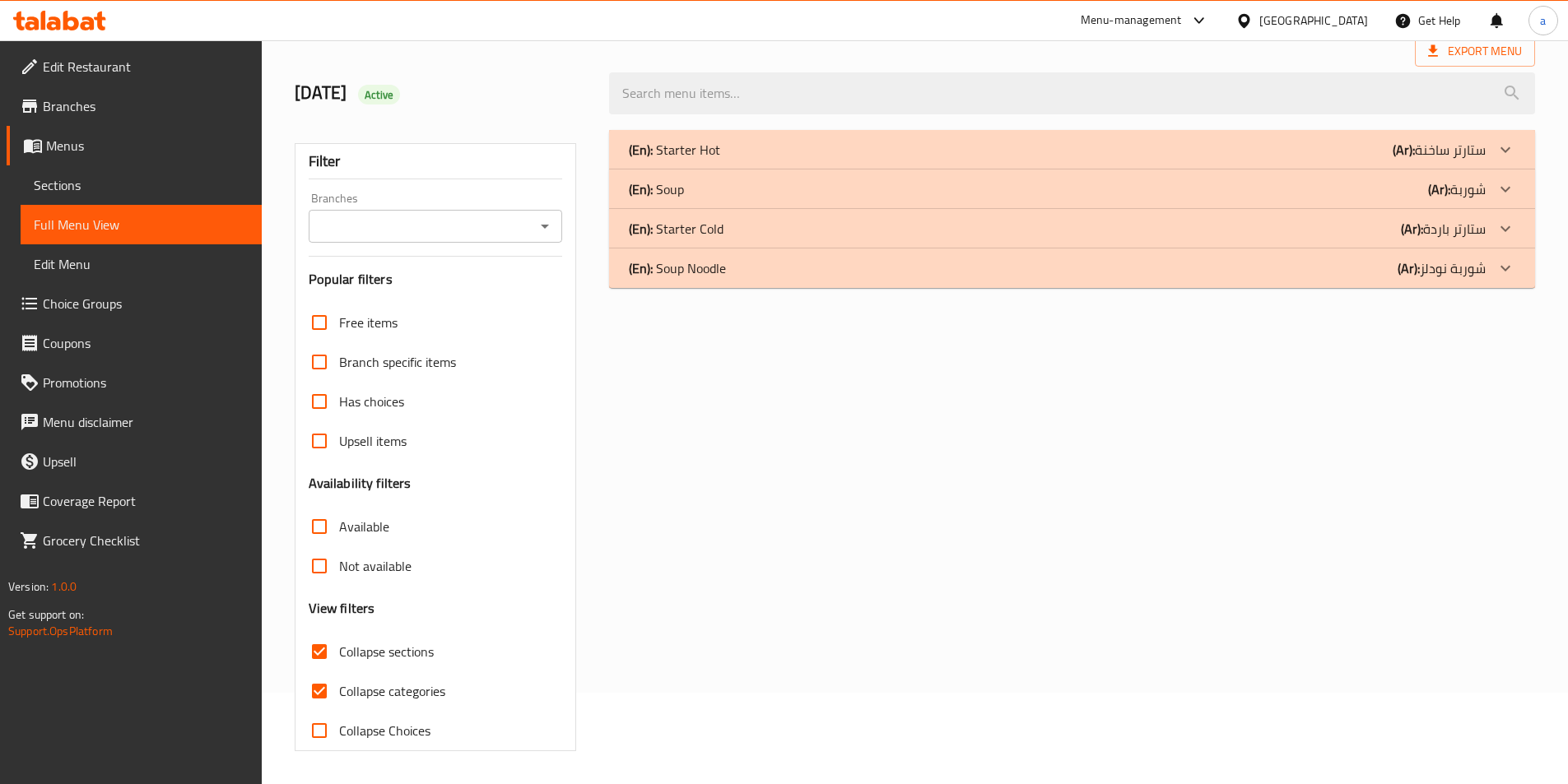
scroll to position [92, 0]
click at [321, 548] on input "Not available" at bounding box center [319, 566] width 39 height 39
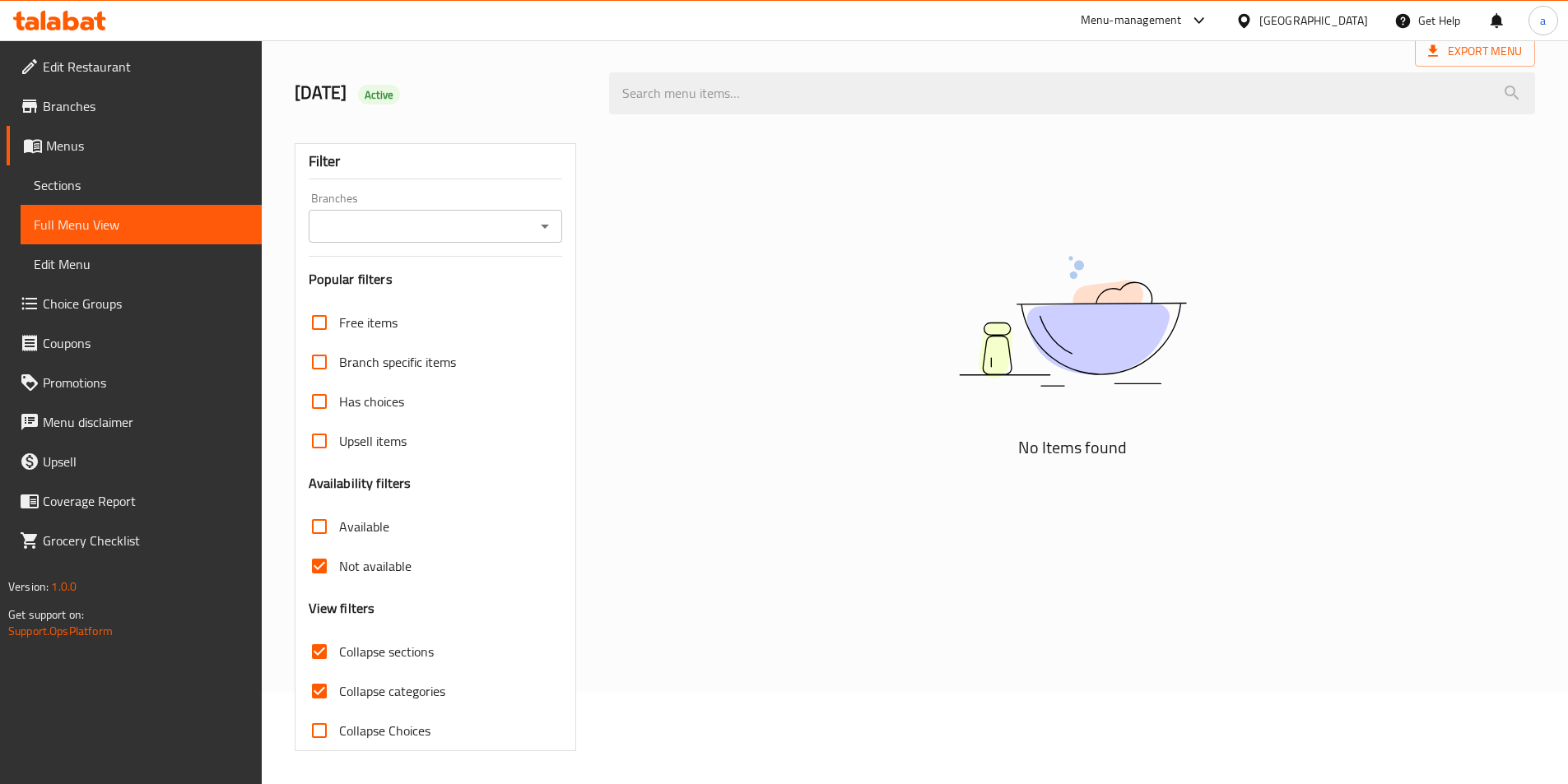
click at [324, 571] on input "Not available" at bounding box center [319, 566] width 39 height 39
checkbox input "false"
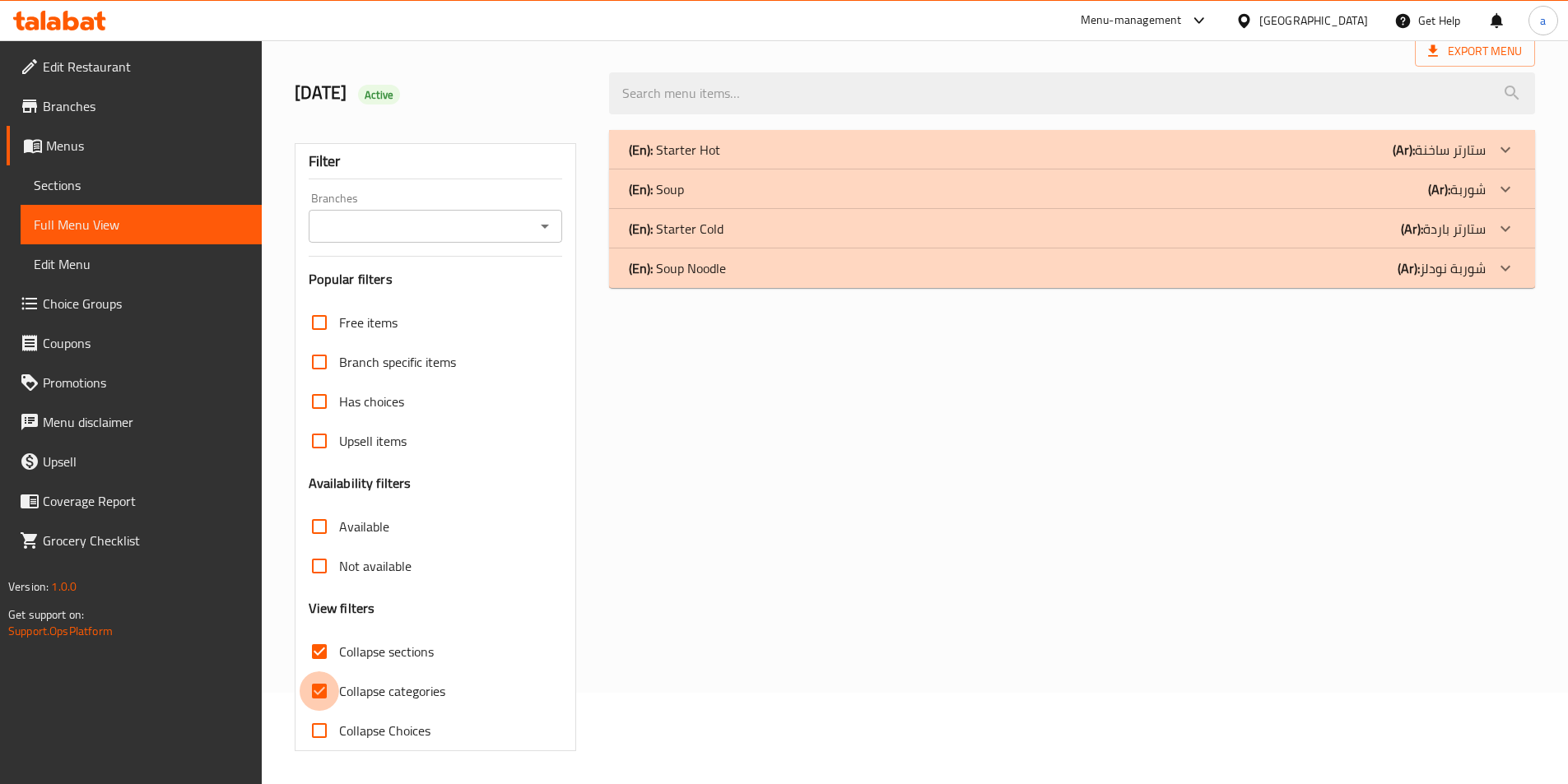
click at [324, 686] on input "Collapse categories" at bounding box center [319, 691] width 39 height 39
checkbox input "false"
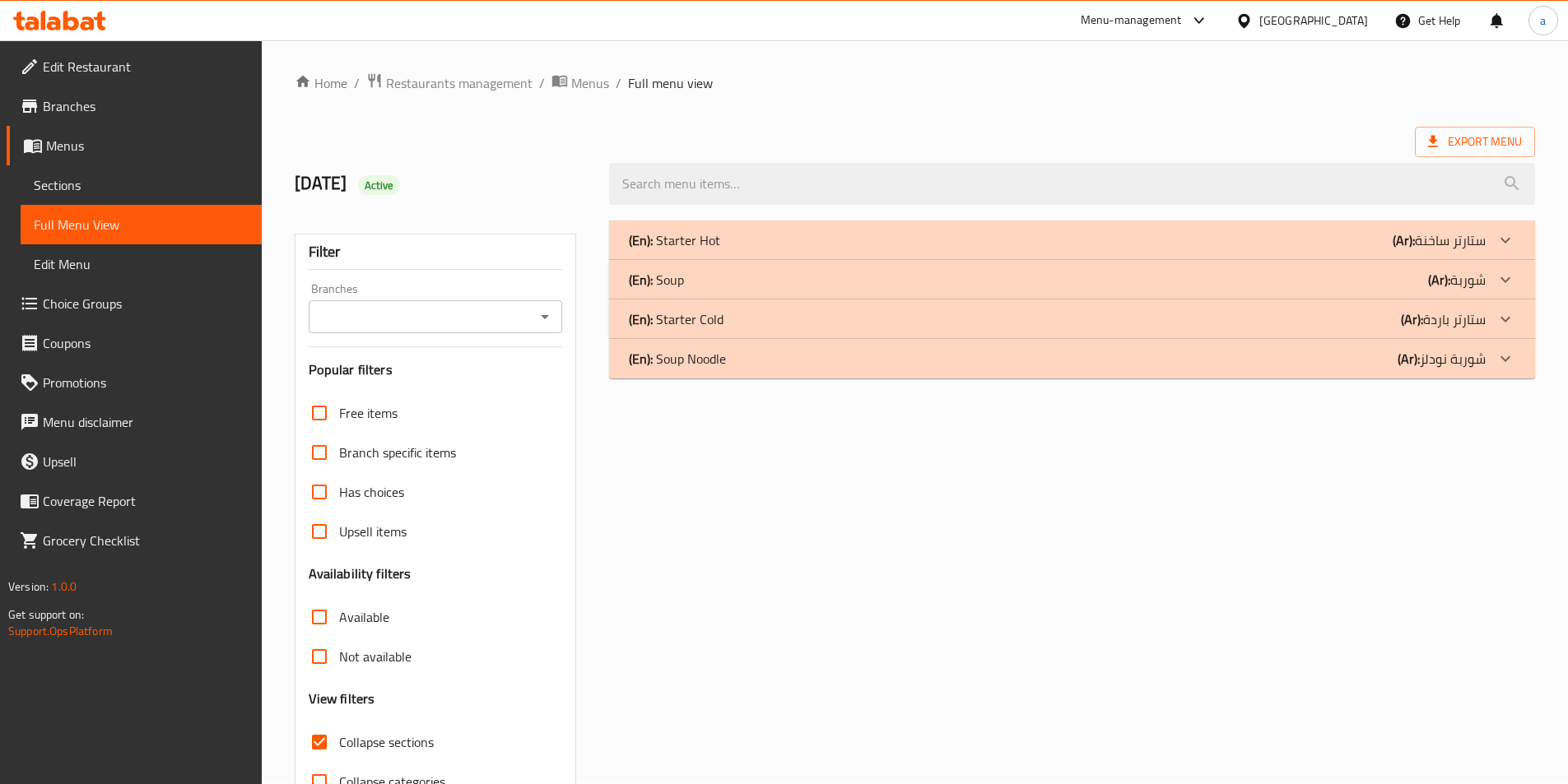
scroll to position [0, 0]
click at [713, 276] on div "(En): Soup (Ar): شوربة" at bounding box center [1056, 280] width 856 height 20
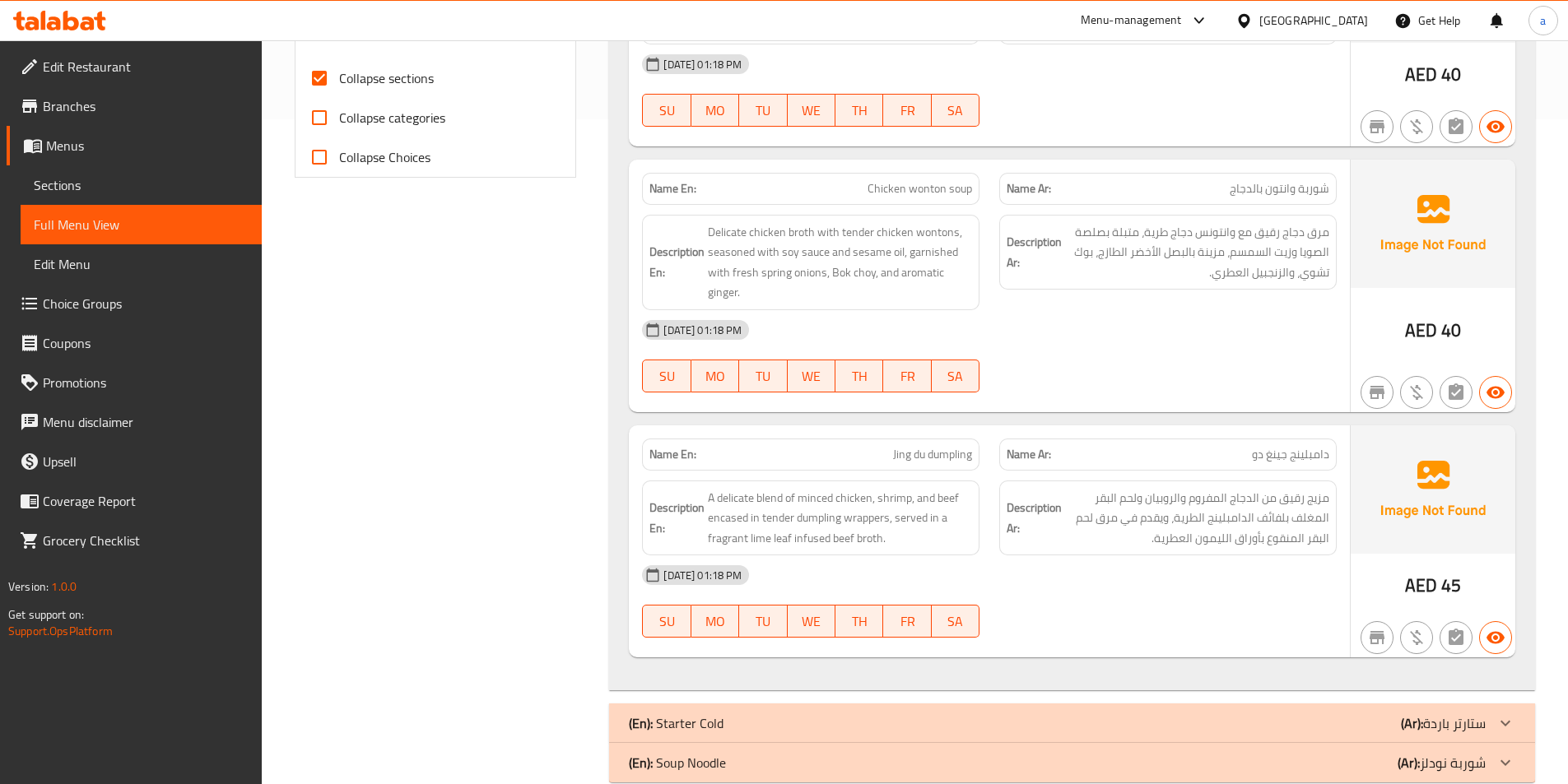
scroll to position [696, 0]
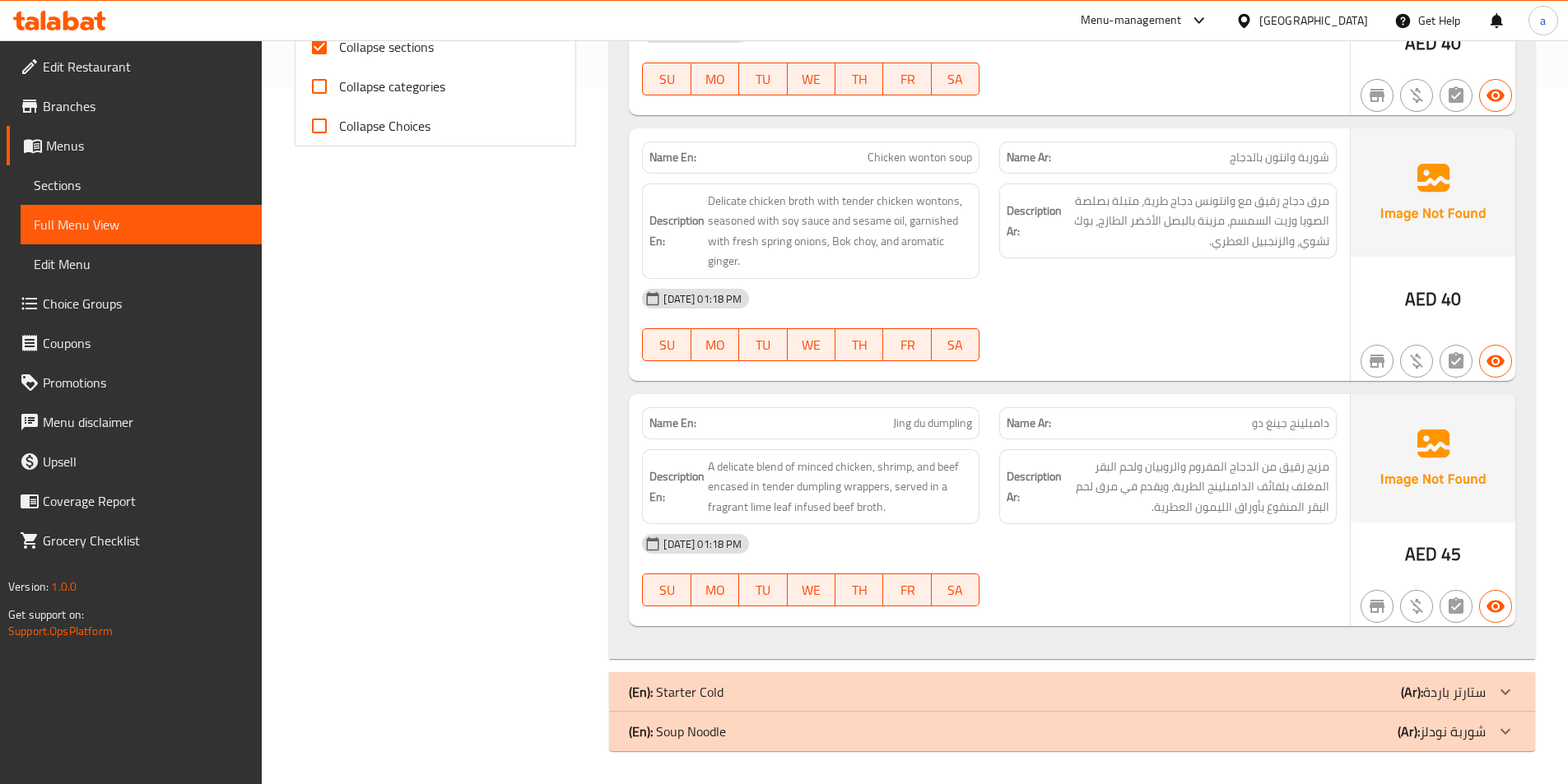
click at [1118, 742] on div "(En): Soup Noodle (Ar): شوربة نودلز" at bounding box center [1072, 731] width 926 height 39
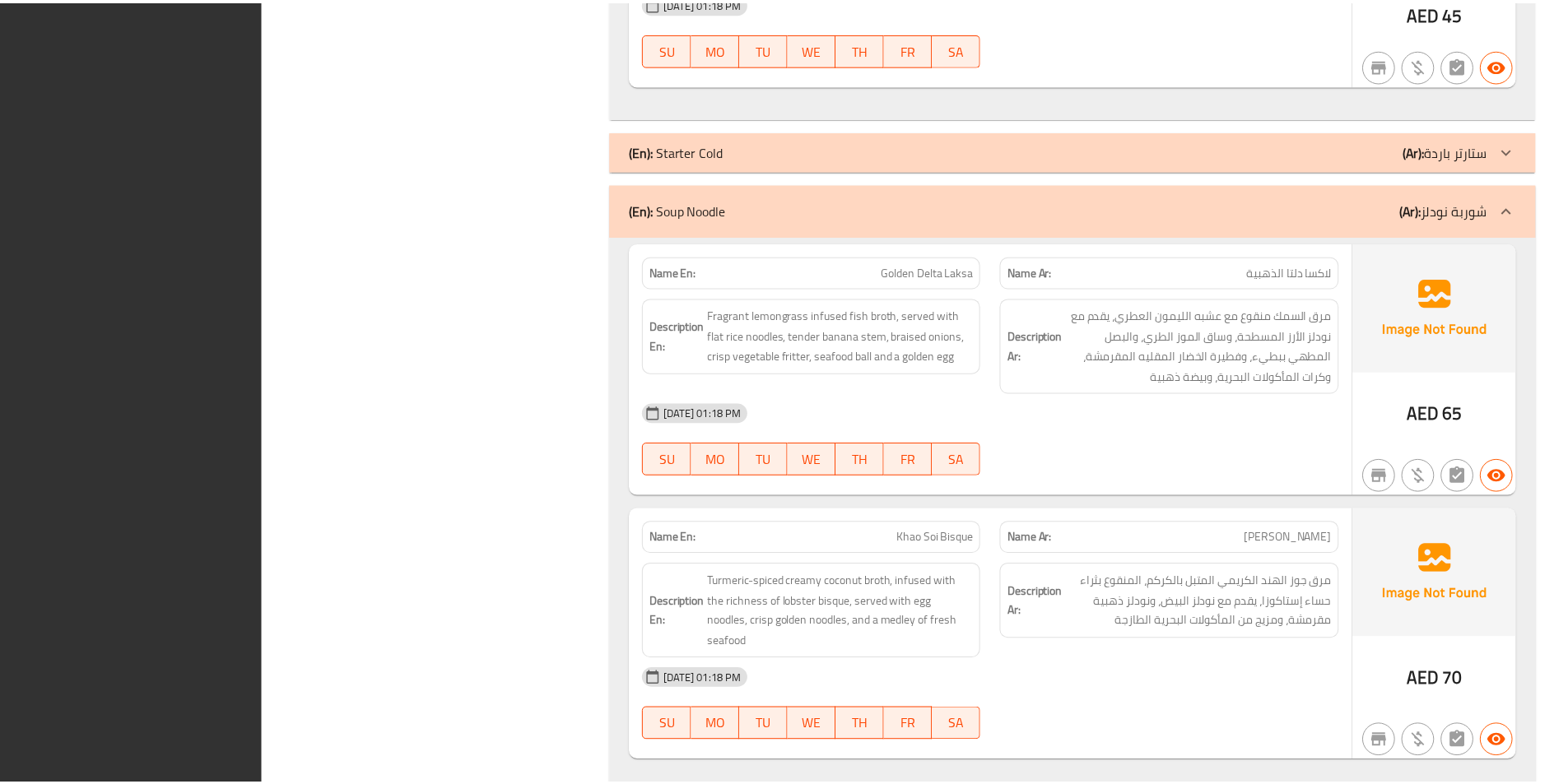
scroll to position [1240, 0]
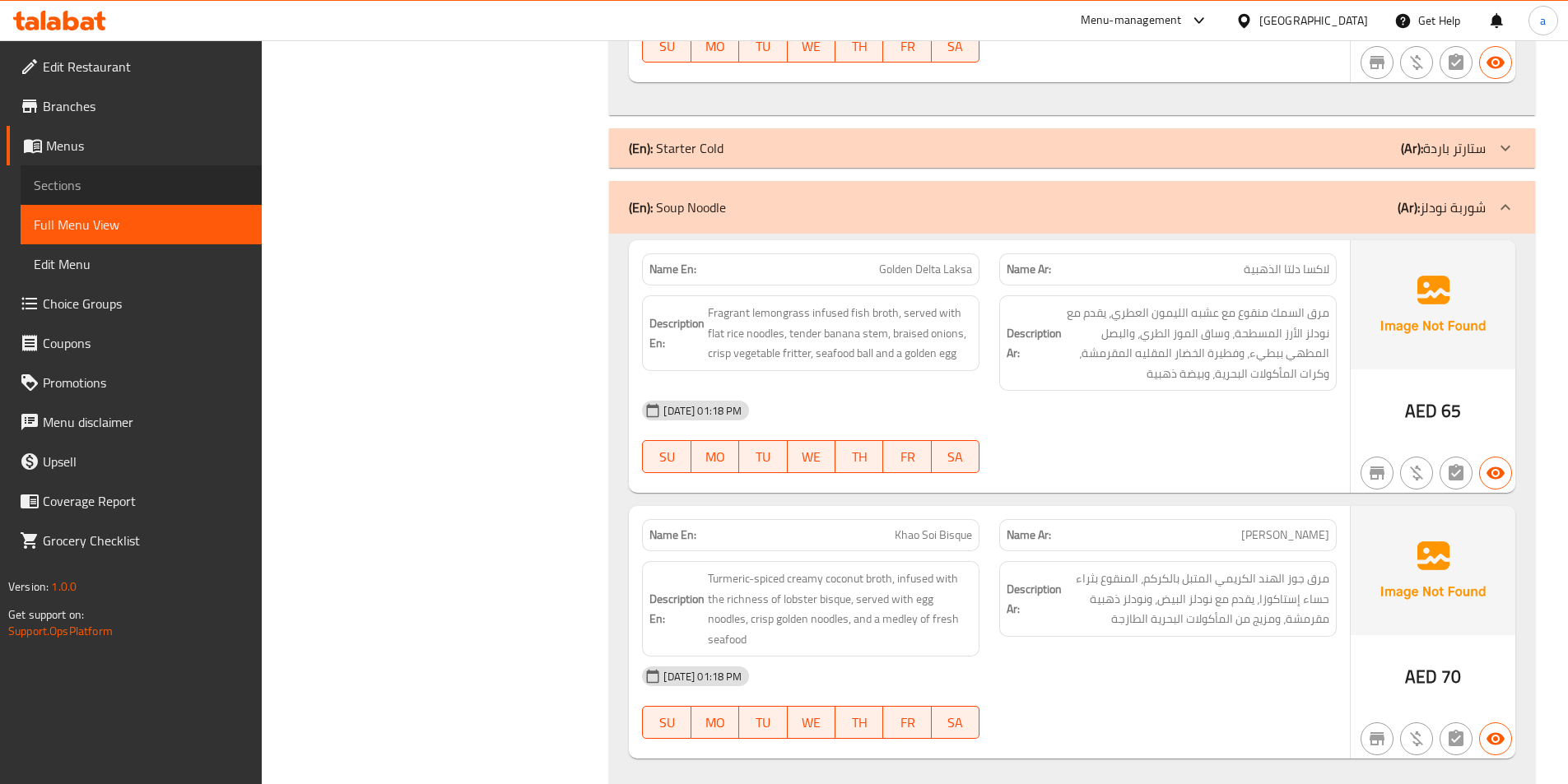
click at [95, 192] on span "Sections" at bounding box center [141, 184] width 215 height 20
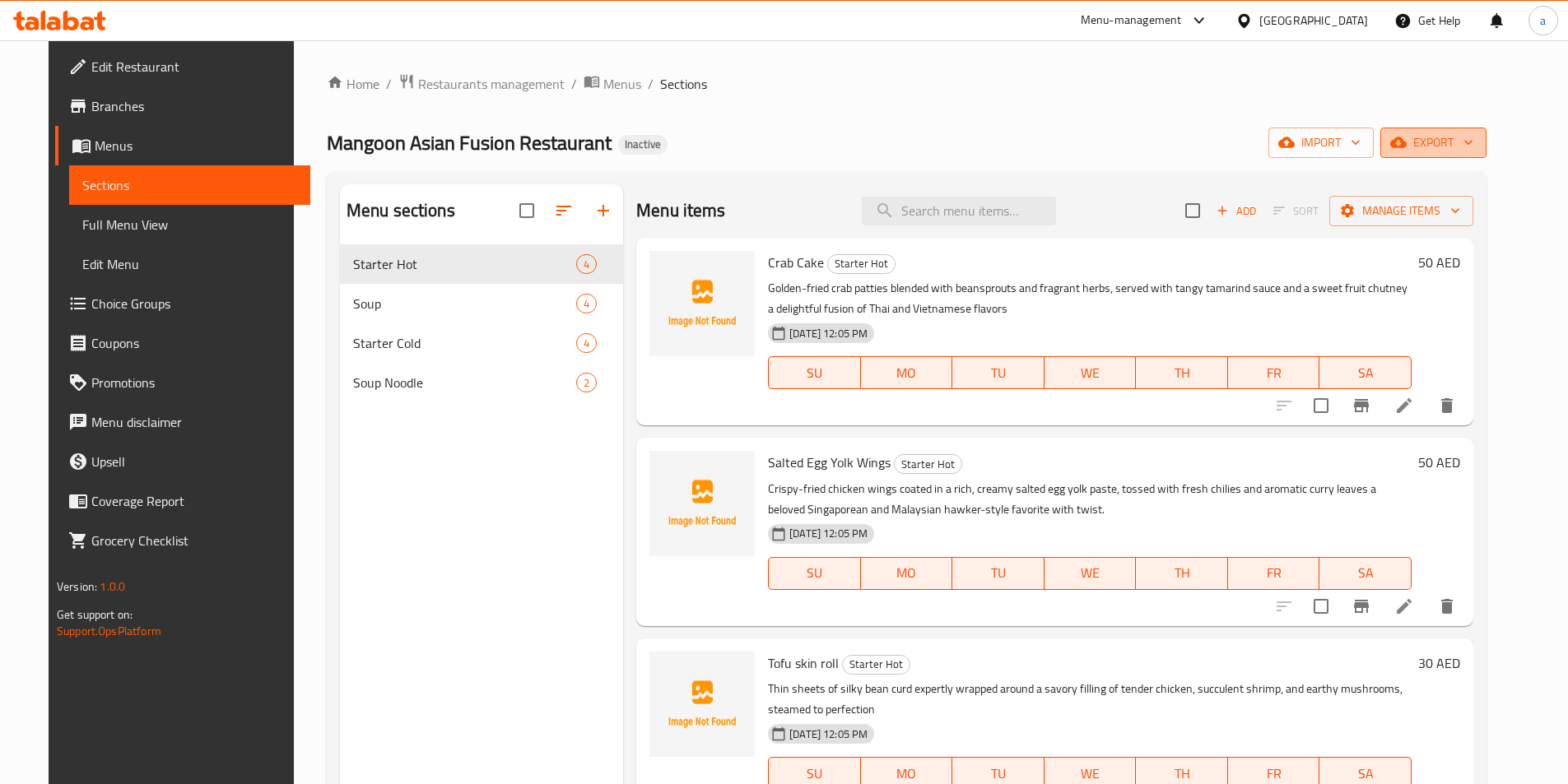
click at [1465, 148] on span "export" at bounding box center [1433, 143] width 80 height 21
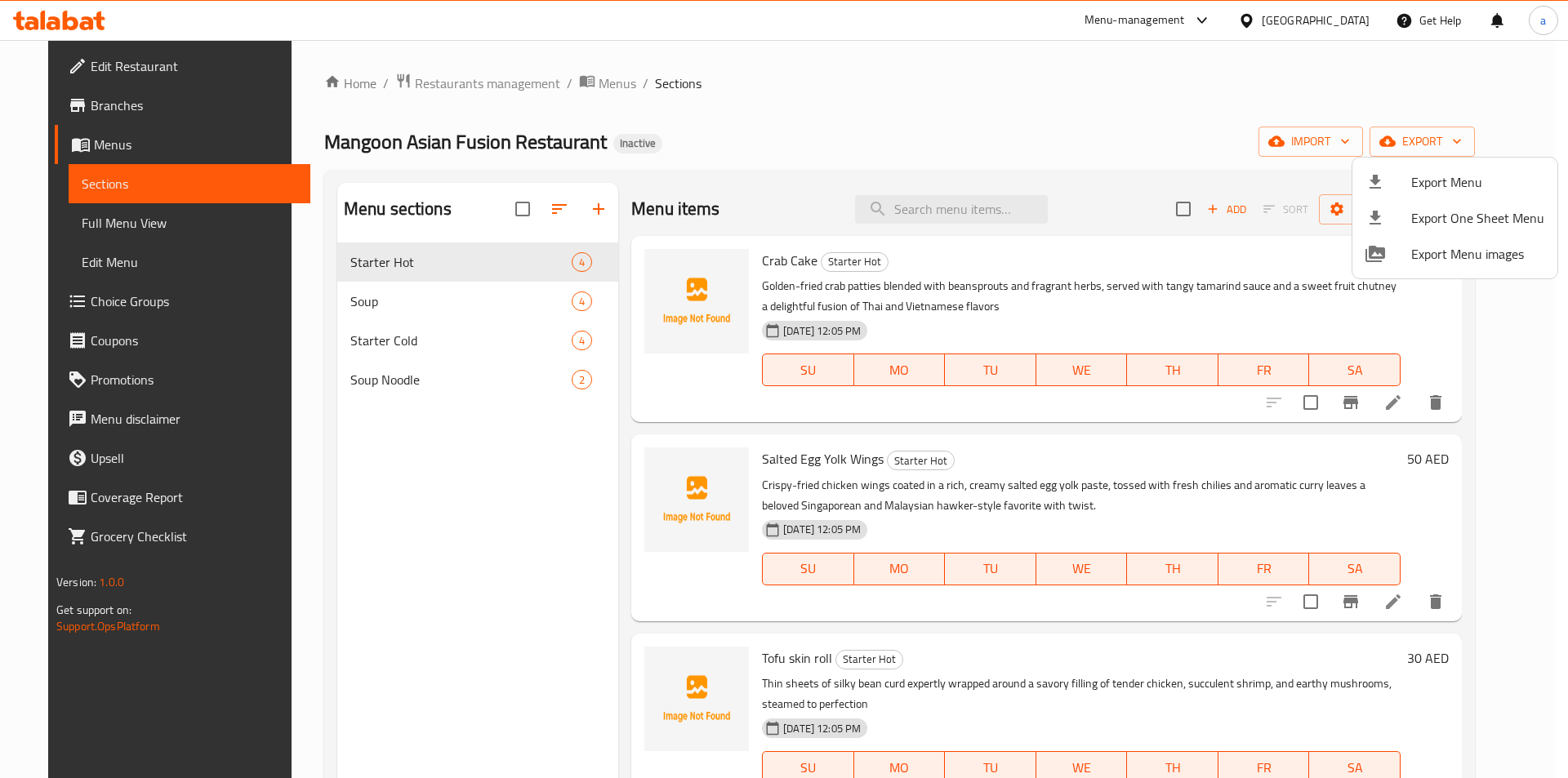
click at [1430, 179] on span "Export Menu" at bounding box center [1478, 182] width 133 height 20
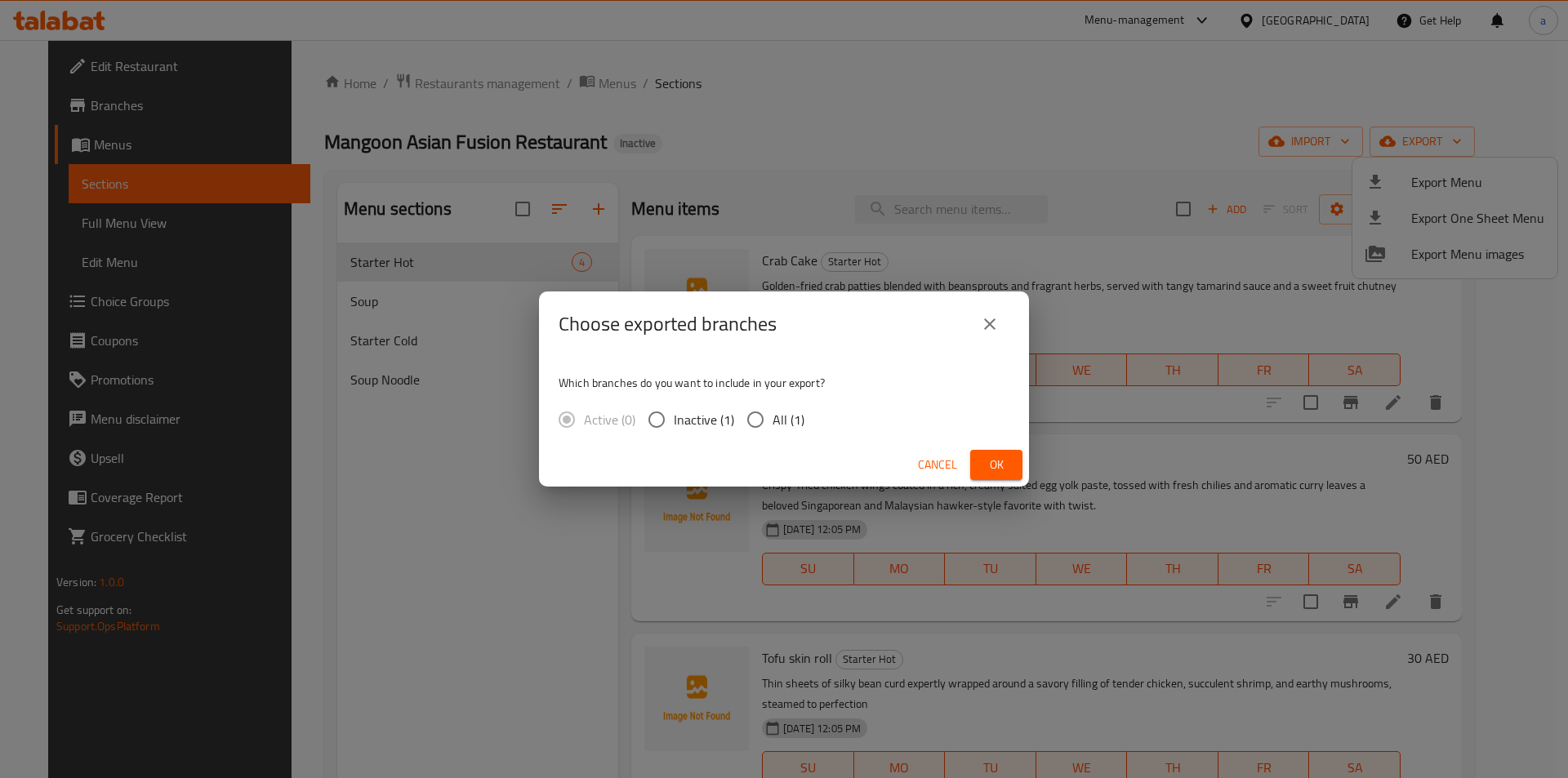
click at [788, 411] on span "All (1)" at bounding box center [788, 419] width 31 height 20
click at [773, 411] on input "All (1)" at bounding box center [755, 419] width 34 height 34
radio input "true"
click at [989, 481] on div "Cancel Ok" at bounding box center [784, 464] width 490 height 43
click at [1008, 471] on span "Ok" at bounding box center [996, 465] width 26 height 20
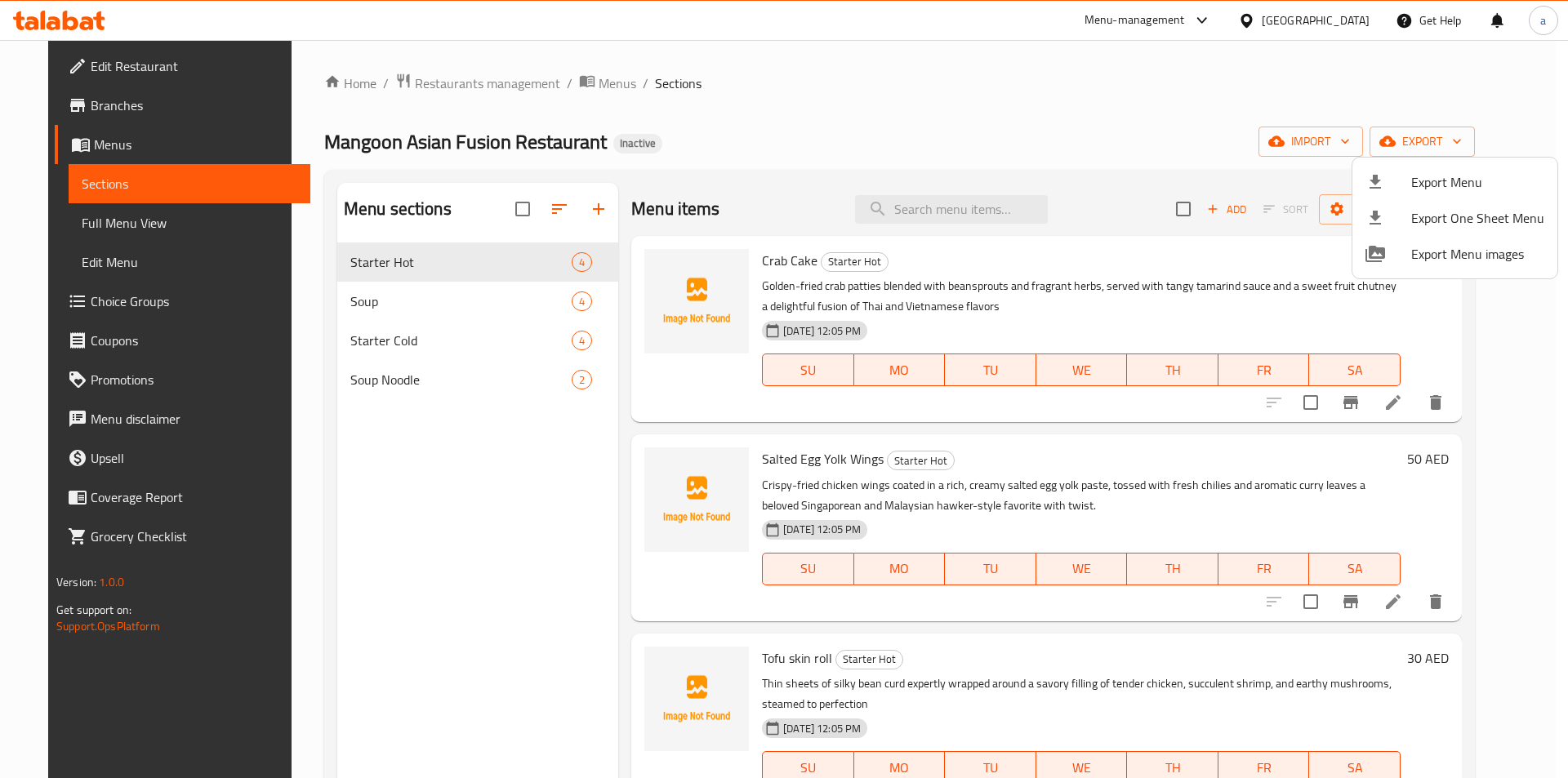
click at [766, 137] on div at bounding box center [784, 389] width 1568 height 778
